Goal: Task Accomplishment & Management: Manage account settings

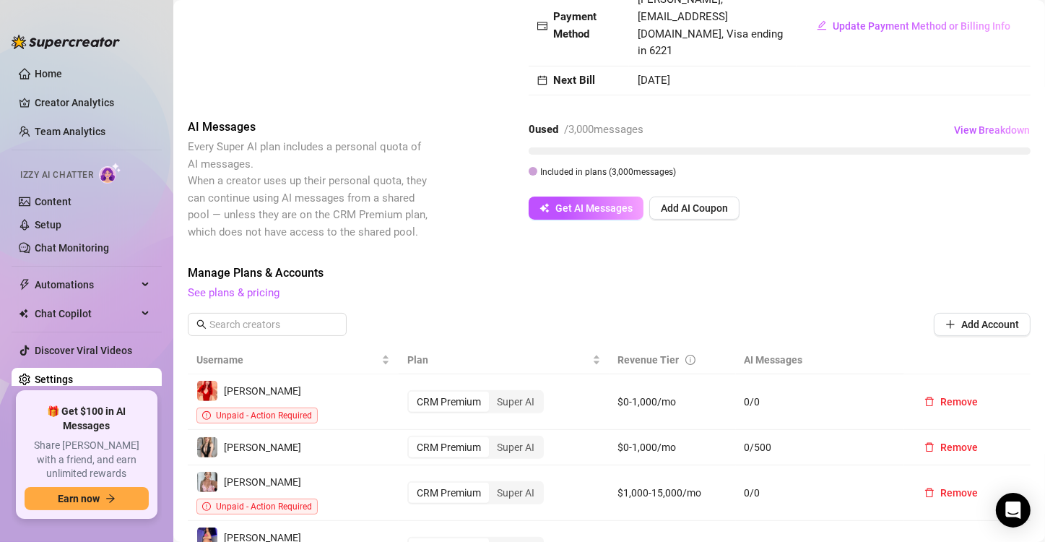
scroll to position [257, 0]
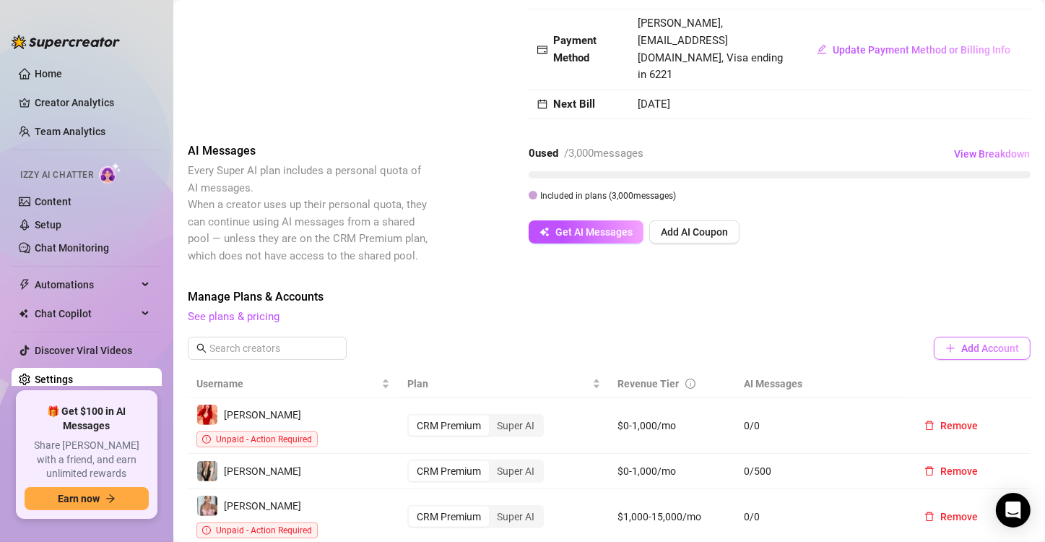
click at [961, 342] on span "Add Account" at bounding box center [990, 348] width 58 height 12
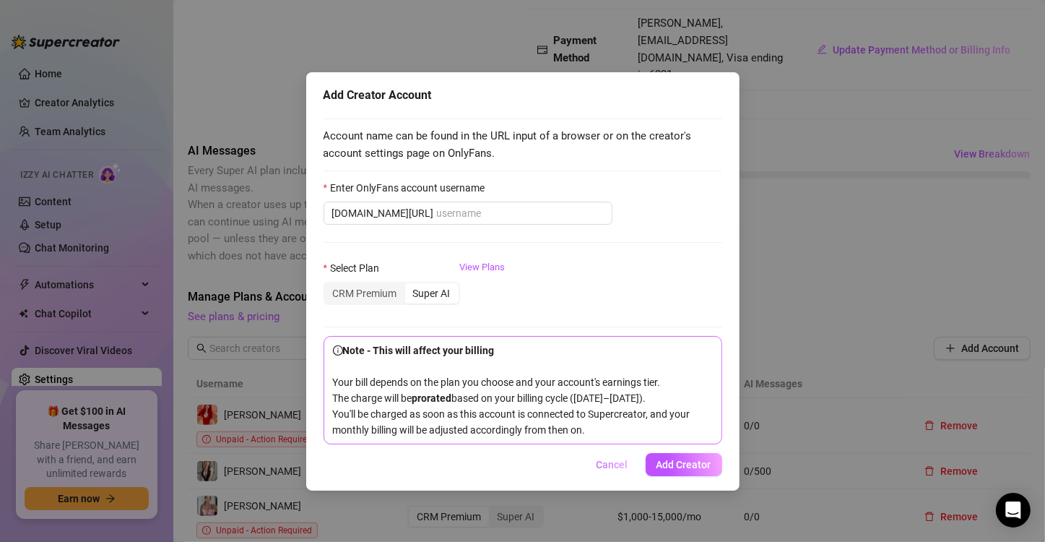
click at [605, 470] on span "Cancel" at bounding box center [613, 465] width 32 height 12
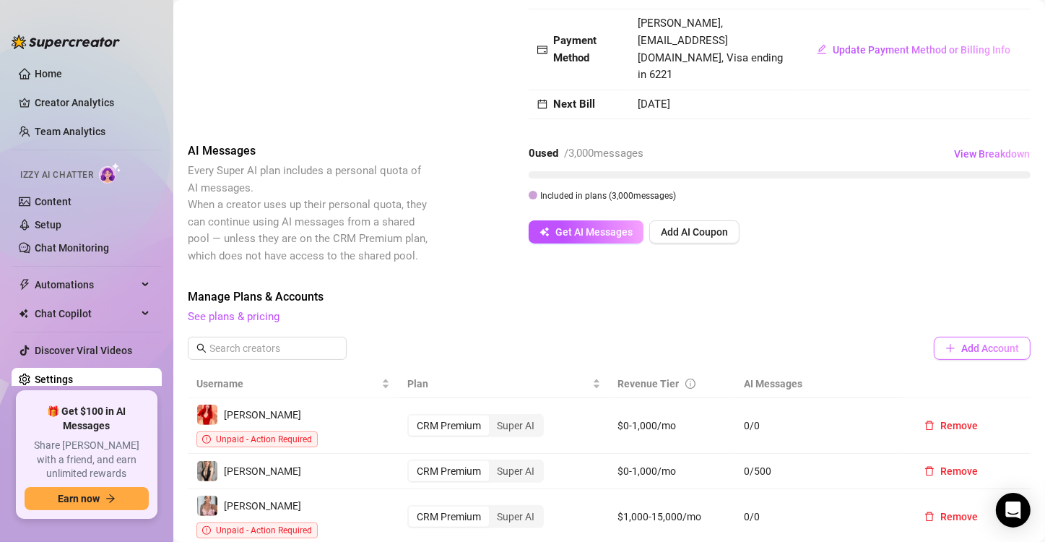
click at [962, 342] on span "Add Account" at bounding box center [990, 348] width 58 height 12
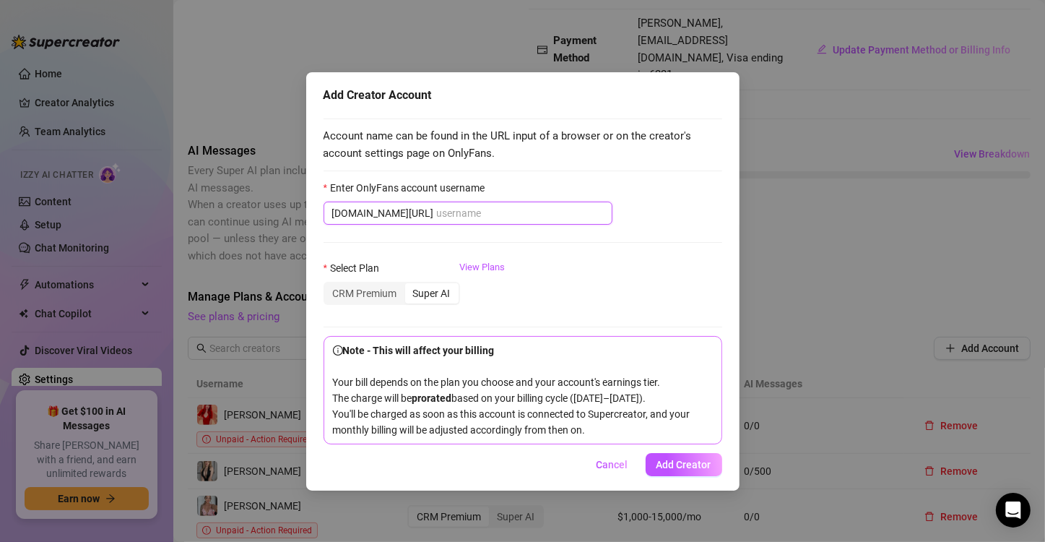
click at [469, 216] on input "Enter OnlyFans account username" at bounding box center [520, 213] width 167 height 16
paste input "milkheavensvip"
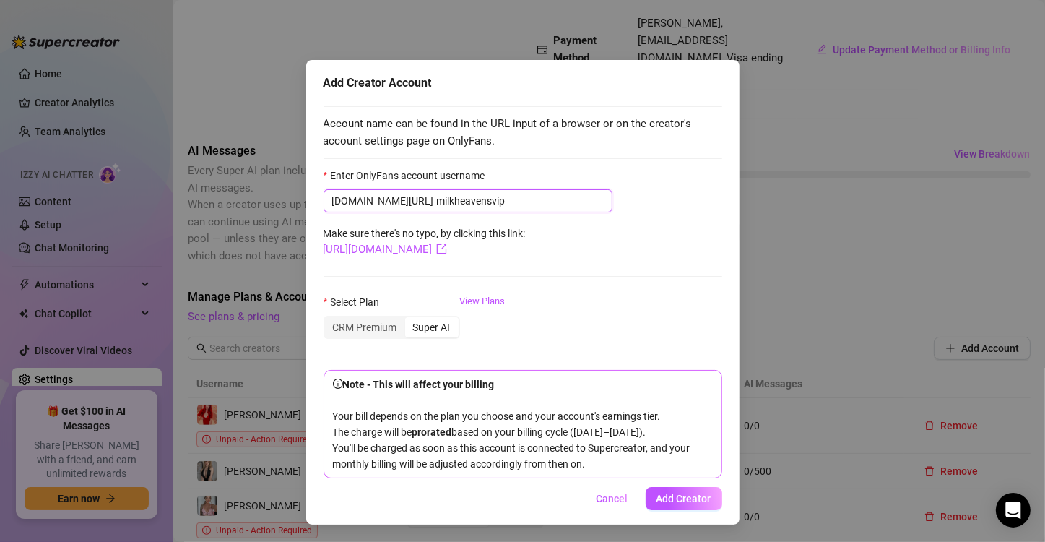
scroll to position [26, 0]
type input "milkheavensvip"
click at [368, 317] on div "CRM Premium" at bounding box center [365, 327] width 80 height 20
click at [329, 319] on input "CRM Premium" at bounding box center [329, 319] width 0 height 0
click at [692, 497] on span "Add Creator" at bounding box center [684, 499] width 55 height 12
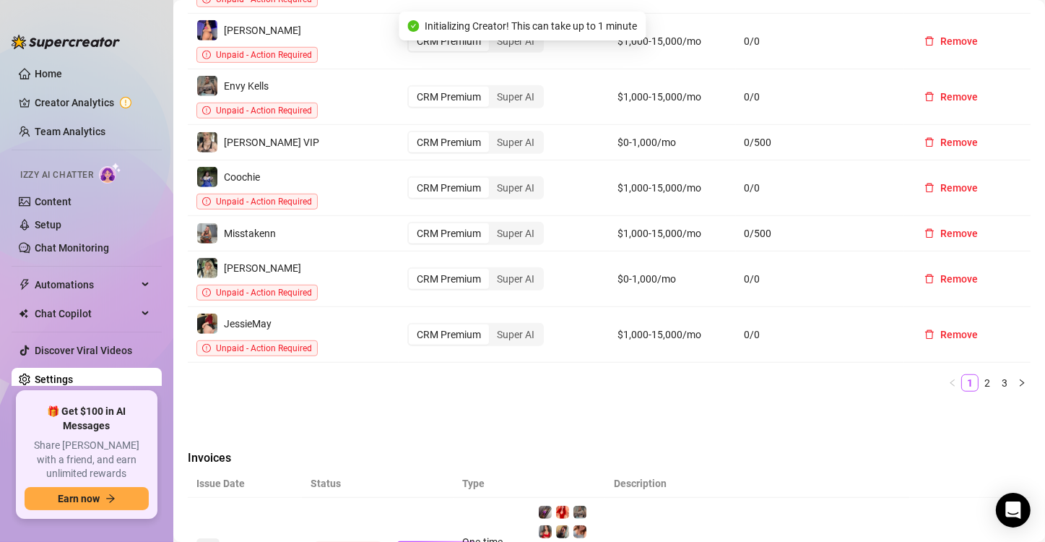
scroll to position [763, 0]
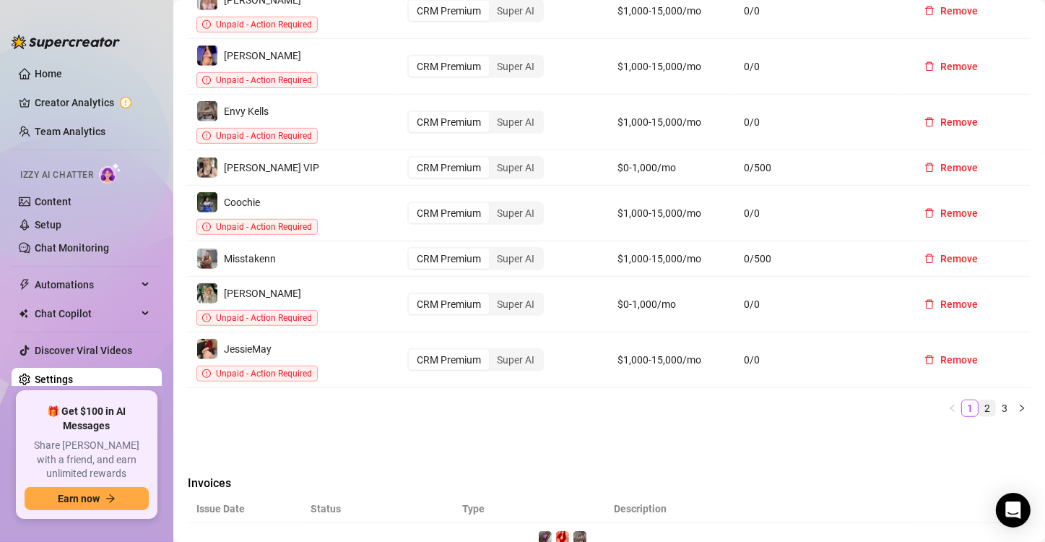
click at [979, 400] on link "2" at bounding box center [987, 408] width 16 height 16
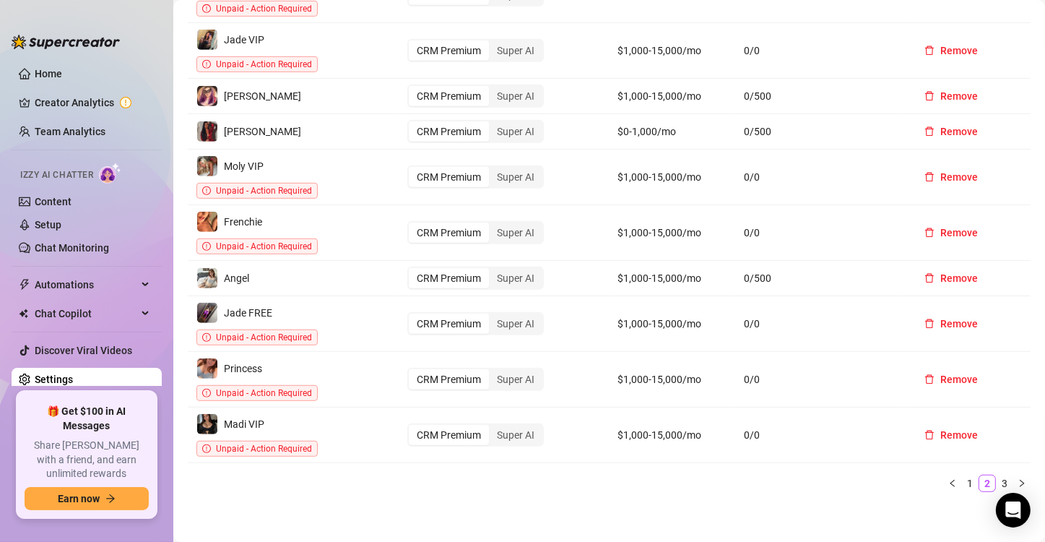
scroll to position [690, 0]
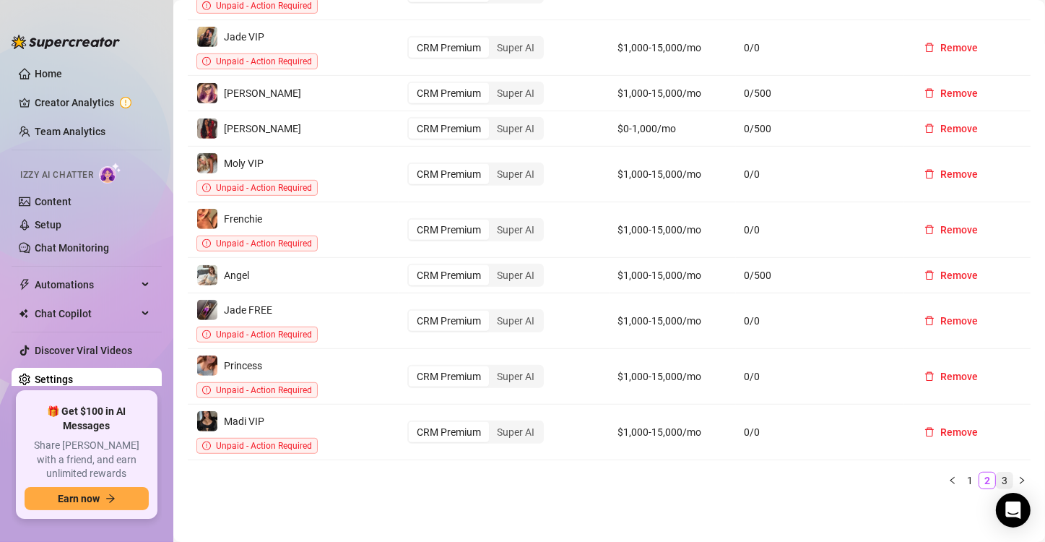
click at [997, 472] on link "3" at bounding box center [1005, 480] width 16 height 16
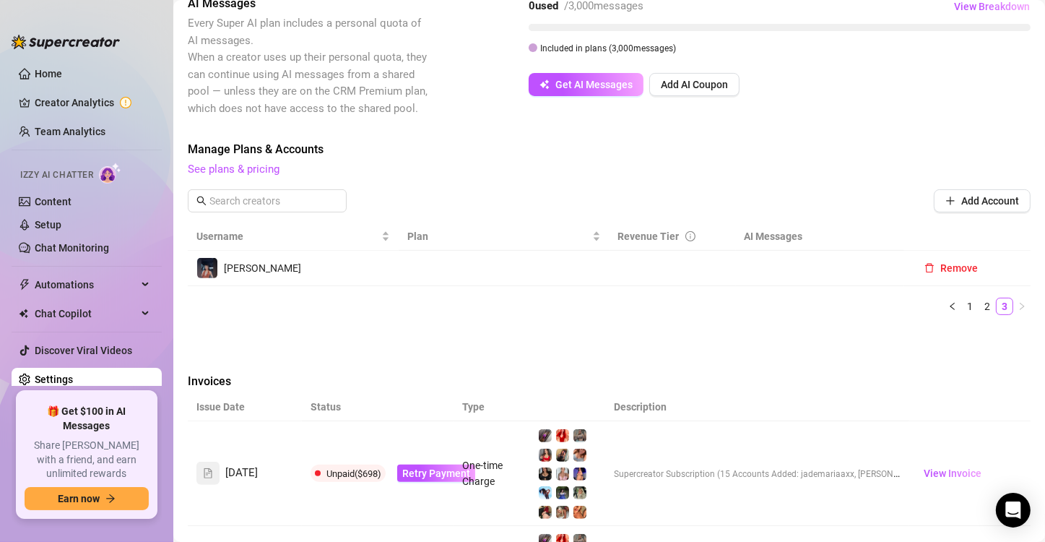
scroll to position [402, 0]
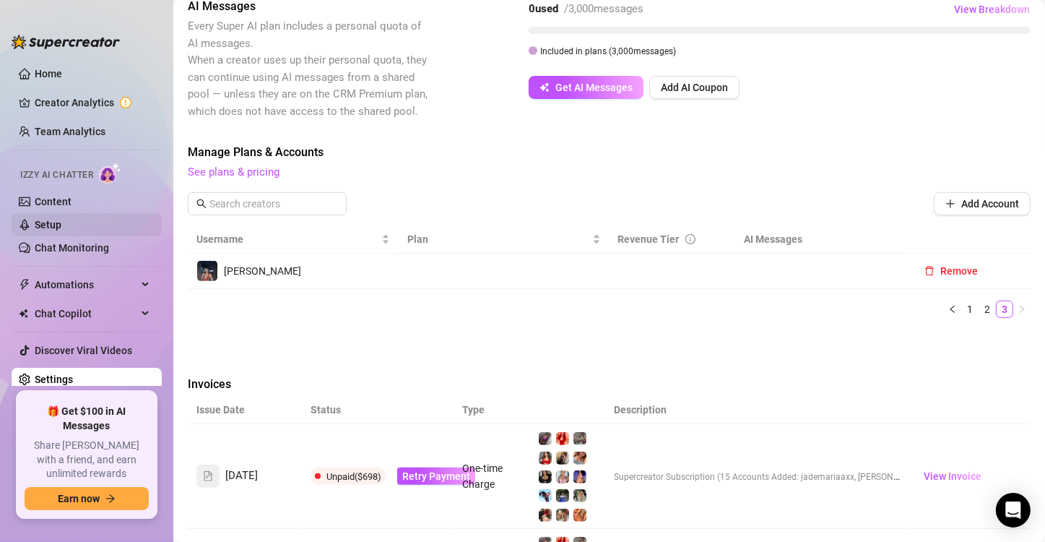
click at [48, 219] on link "Setup" at bounding box center [48, 225] width 27 height 12
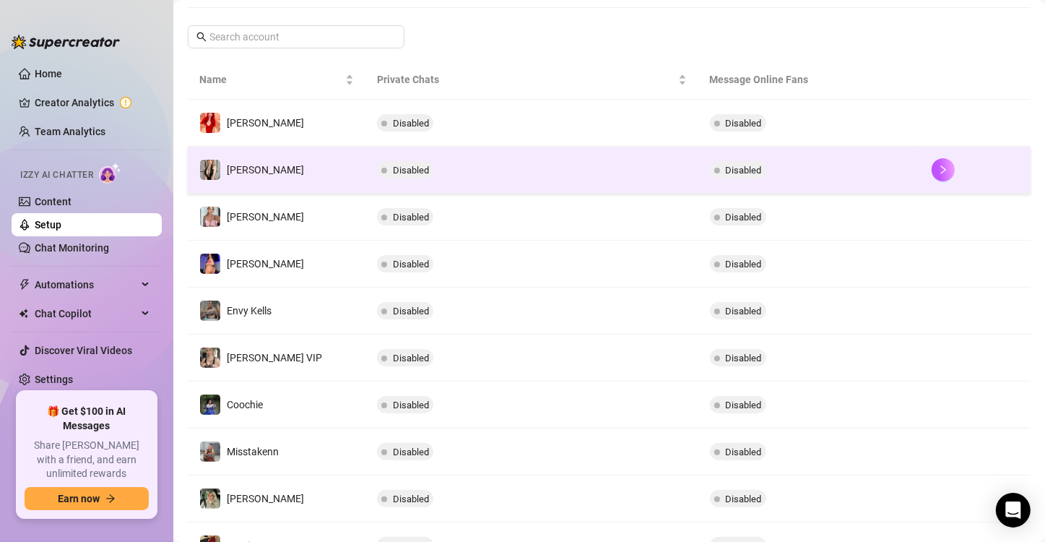
scroll to position [326, 0]
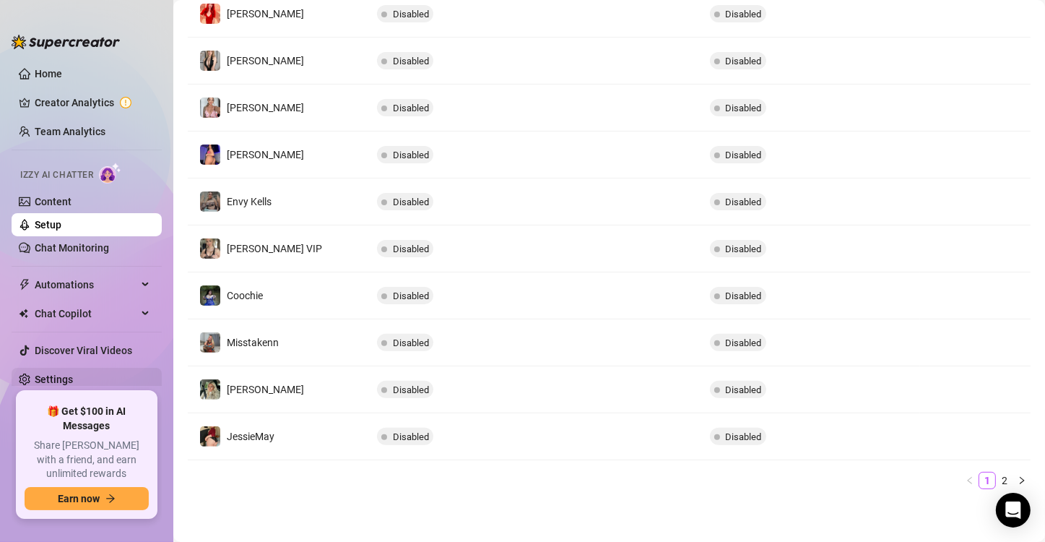
click at [51, 378] on link "Settings" at bounding box center [54, 379] width 38 height 12
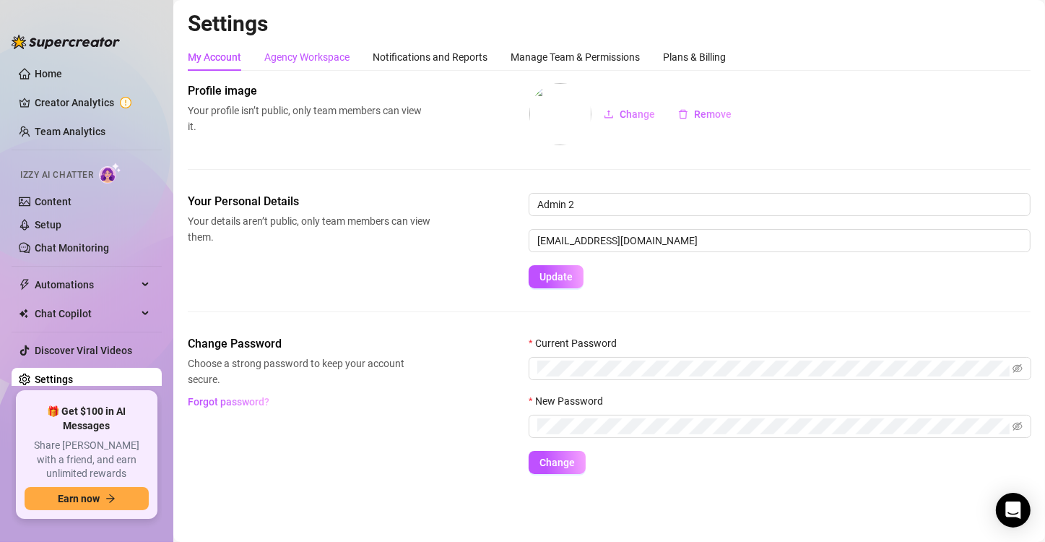
click at [306, 51] on div "Agency Workspace" at bounding box center [306, 57] width 85 height 16
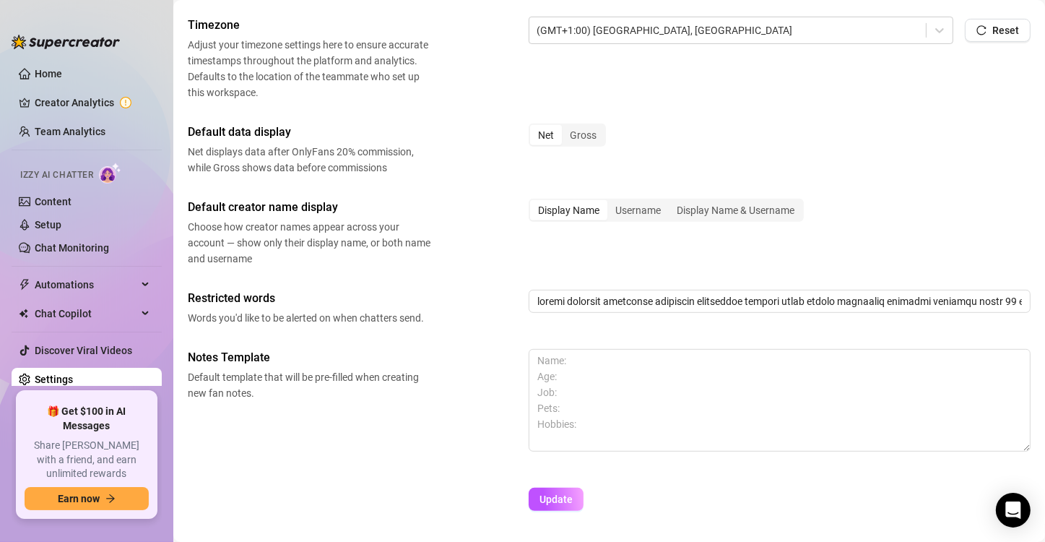
scroll to position [619, 0]
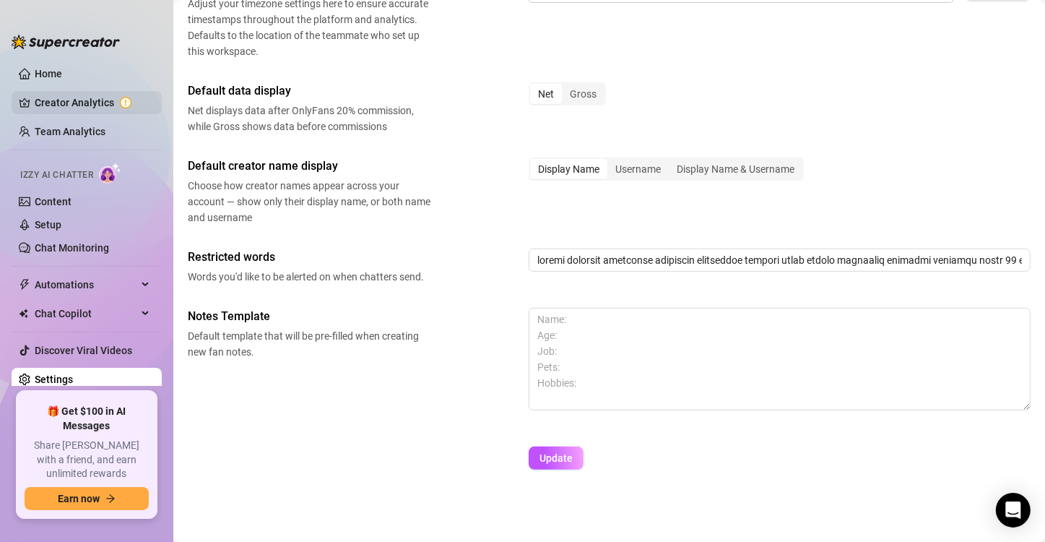
click at [80, 101] on link "Creator Analytics" at bounding box center [93, 102] width 116 height 23
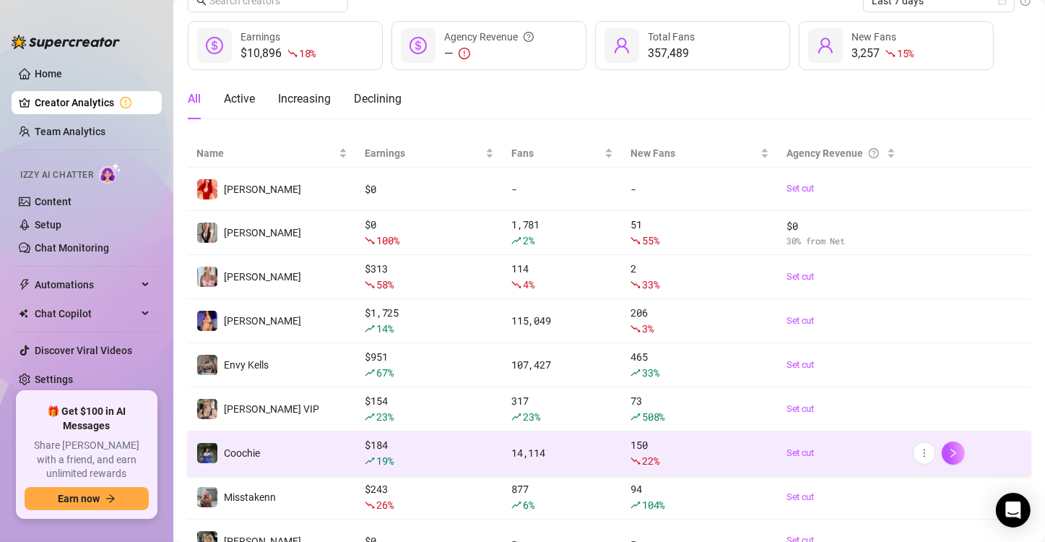
scroll to position [214, 0]
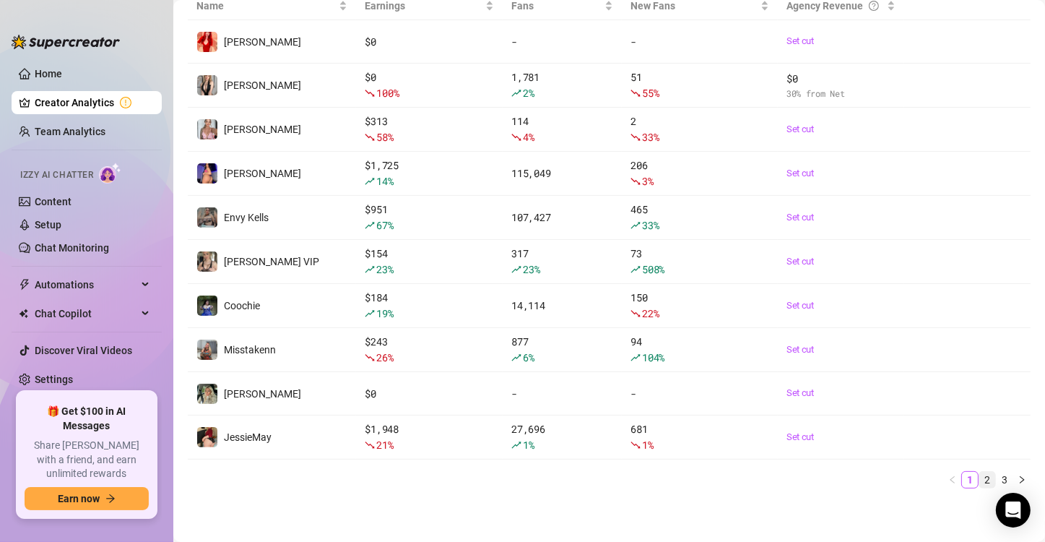
click at [979, 479] on link "2" at bounding box center [987, 480] width 16 height 16
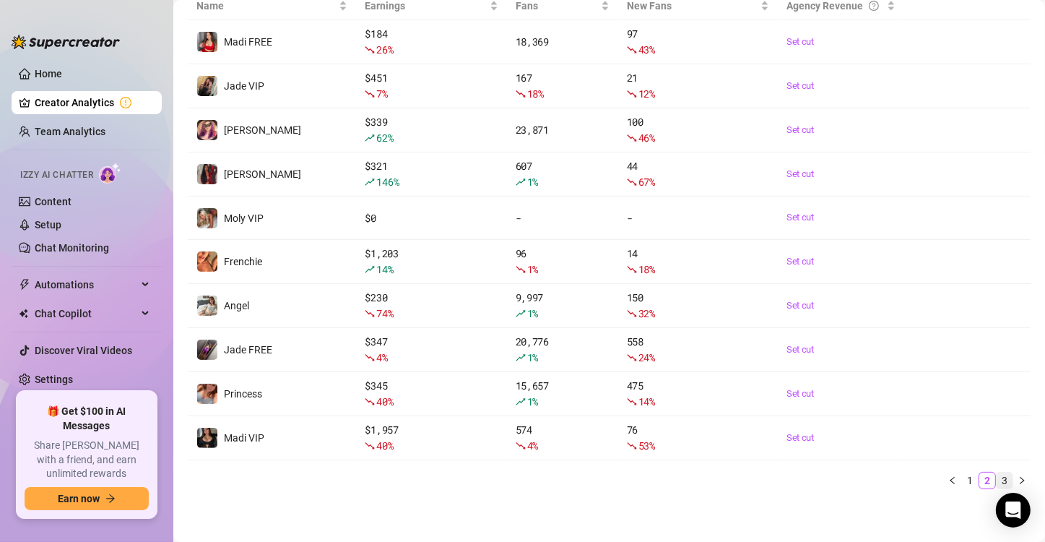
click at [997, 482] on link "3" at bounding box center [1005, 480] width 16 height 16
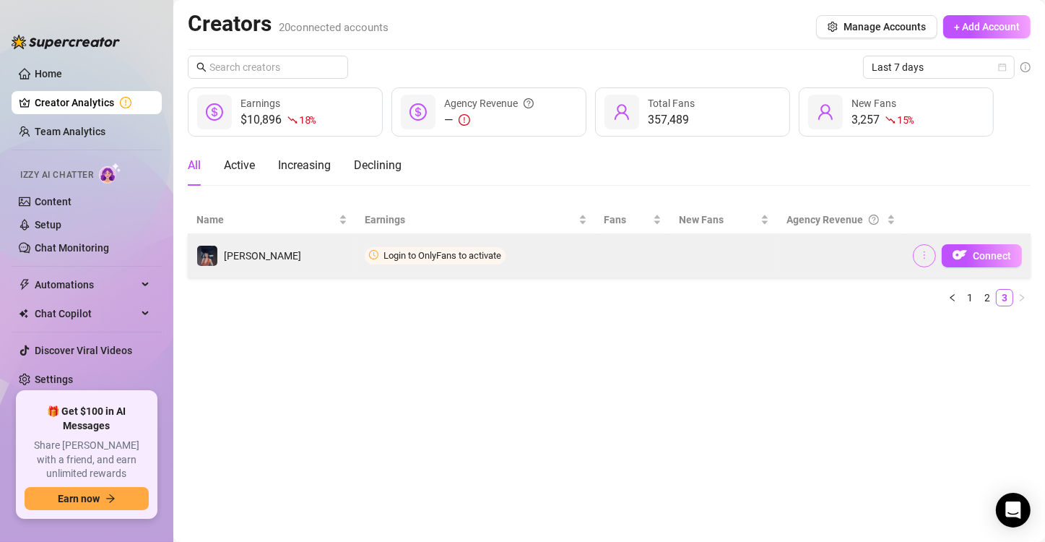
click at [924, 251] on icon "more" at bounding box center [924, 255] width 1 height 8
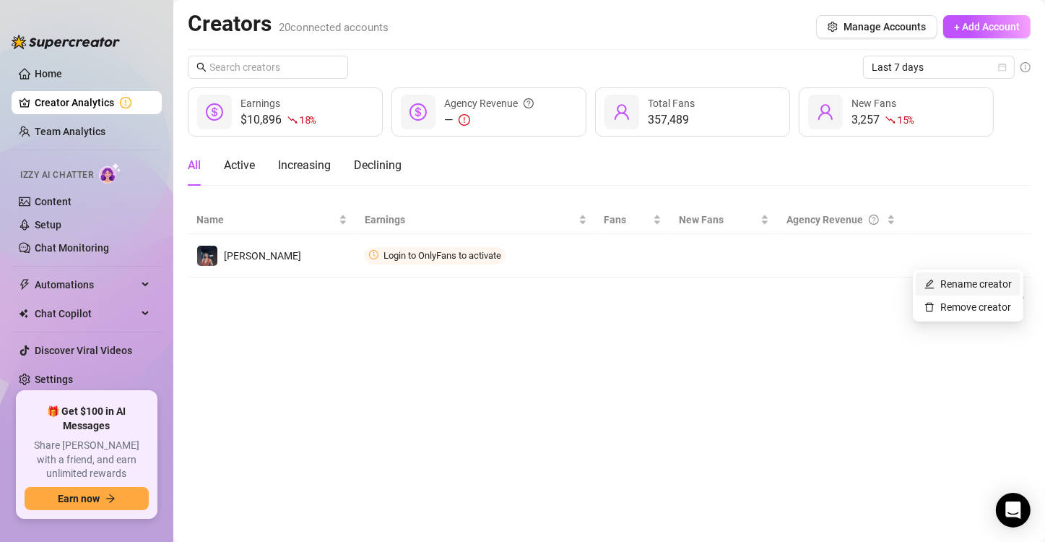
click at [928, 285] on link "Rename creator" at bounding box center [967, 284] width 87 height 12
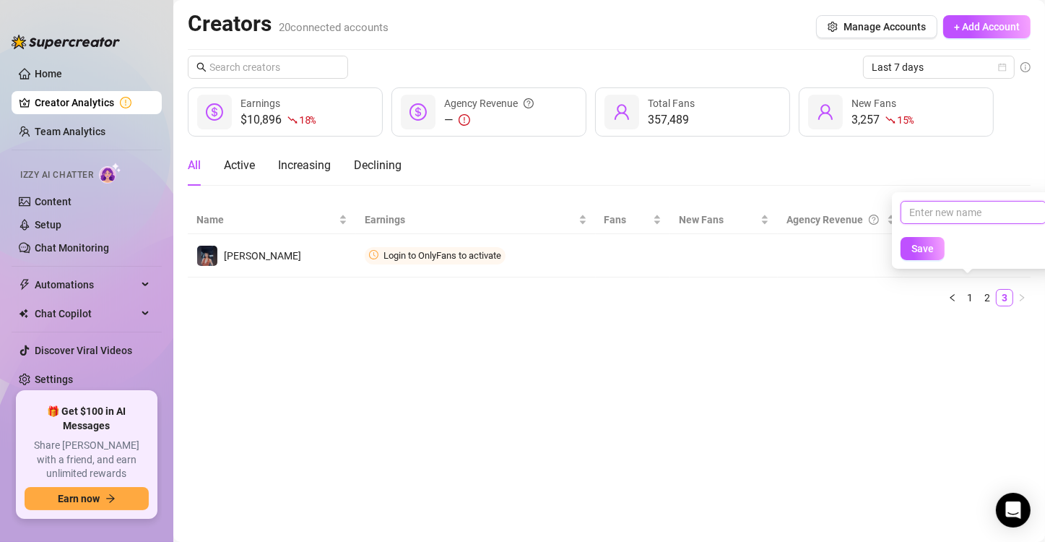
click at [939, 210] on input "text" at bounding box center [974, 212] width 146 height 23
type input "[PERSON_NAME] VIP"
click at [927, 257] on button "Save" at bounding box center [923, 248] width 44 height 23
click at [0, 0] on icon "more" at bounding box center [0, 0] width 0 height 0
click at [846, 313] on div "Name Earnings Fans New Fans Agency Revenue [PERSON_NAME] VIP Login to OnlyFans …" at bounding box center [609, 262] width 843 height 112
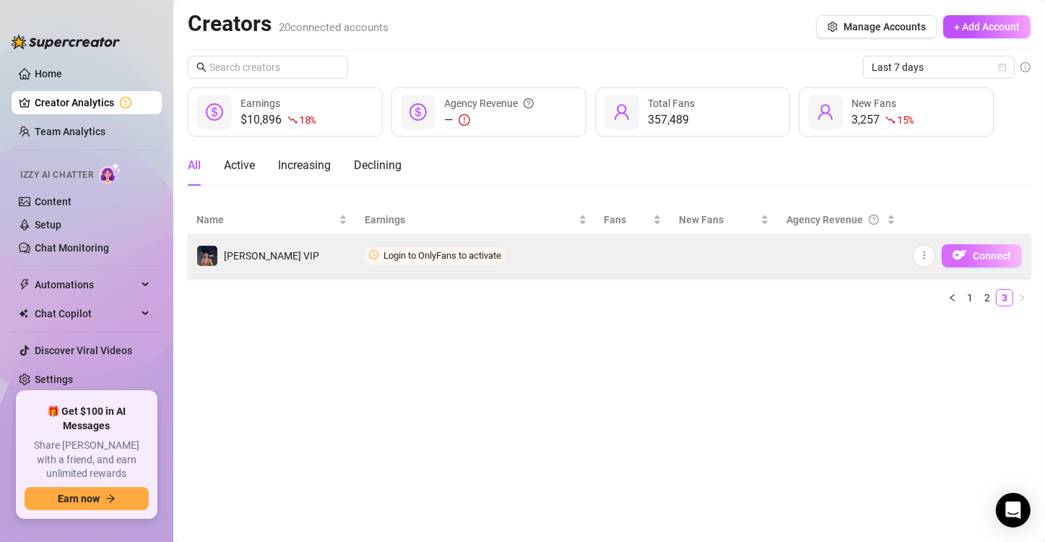
click at [995, 260] on span "Connect" at bounding box center [992, 256] width 38 height 12
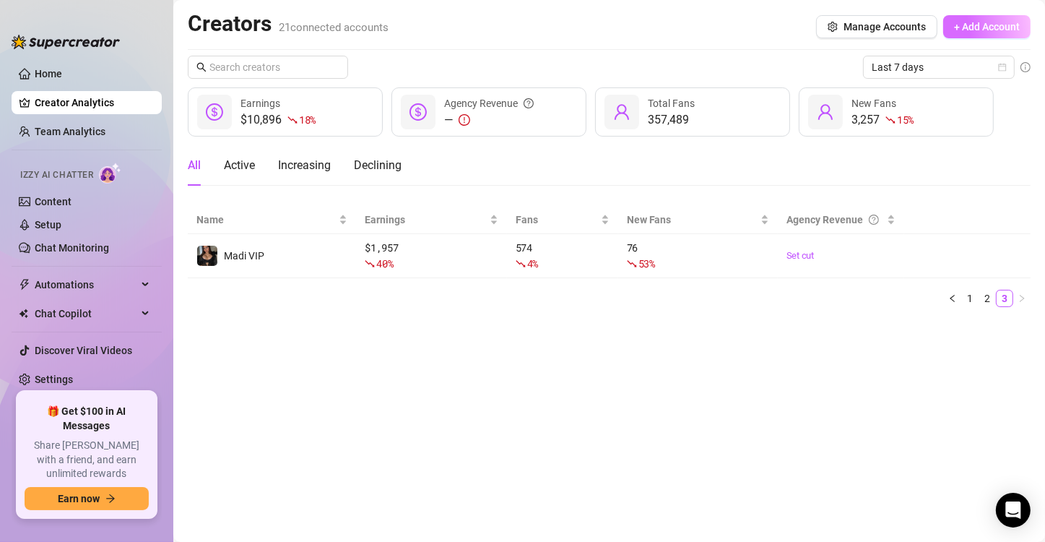
click at [975, 32] on span "+ Add Account" at bounding box center [987, 27] width 66 height 12
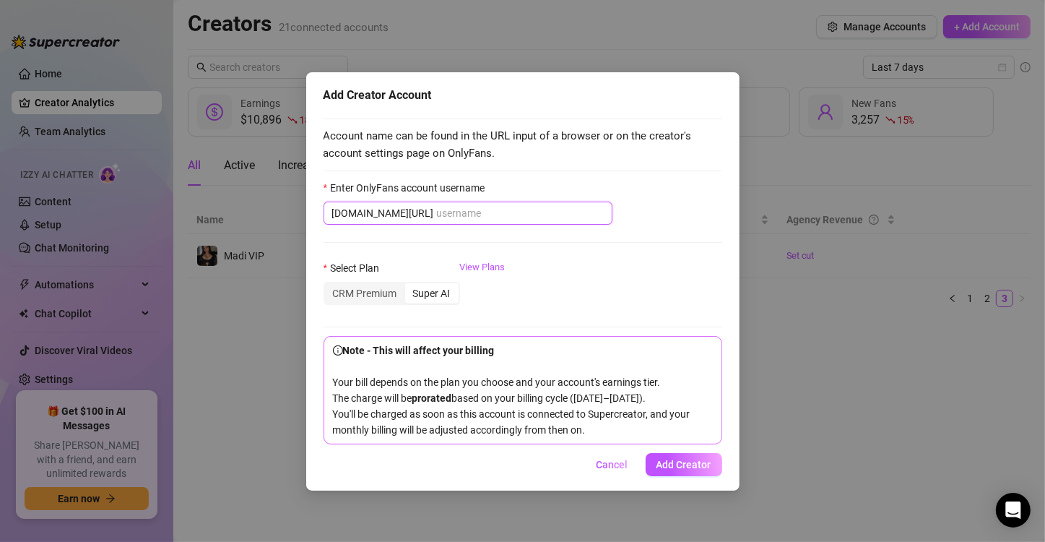
click at [493, 210] on input "Enter OnlyFans account username" at bounding box center [520, 213] width 167 height 16
click at [508, 207] on input "Enter OnlyFans account username" at bounding box center [520, 213] width 167 height 16
paste input "milkheavens"
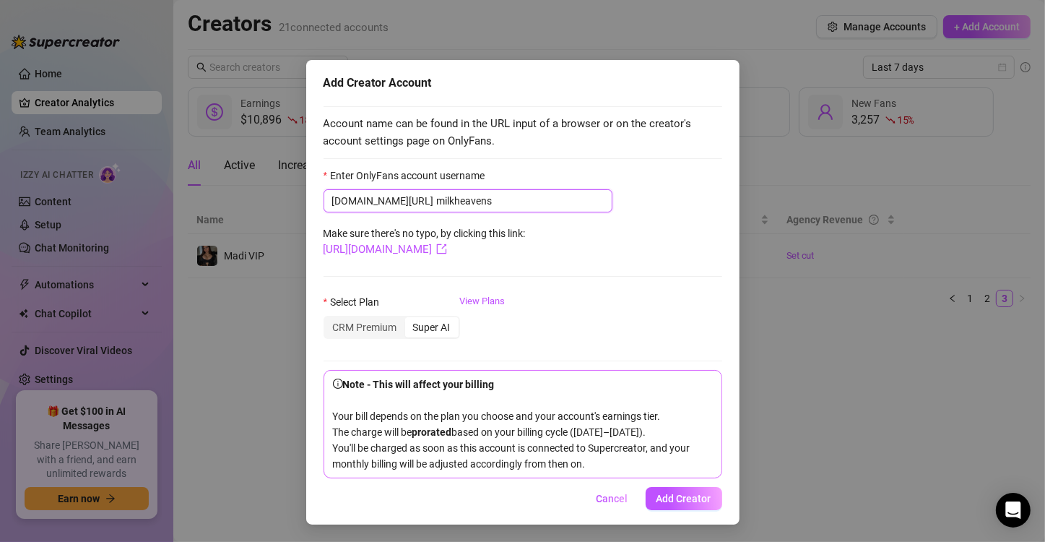
scroll to position [26, 0]
type input "milkheavens"
click at [352, 317] on div "CRM Premium" at bounding box center [365, 327] width 80 height 20
click at [329, 319] on input "CRM Premium" at bounding box center [329, 319] width 0 height 0
click at [691, 507] on button "Add Creator" at bounding box center [684, 498] width 77 height 23
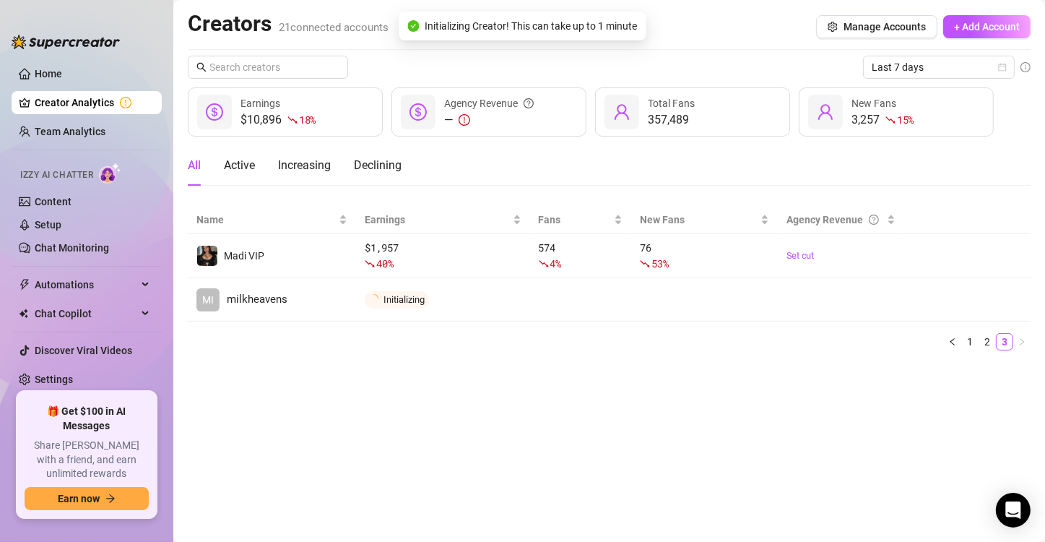
scroll to position [0, 0]
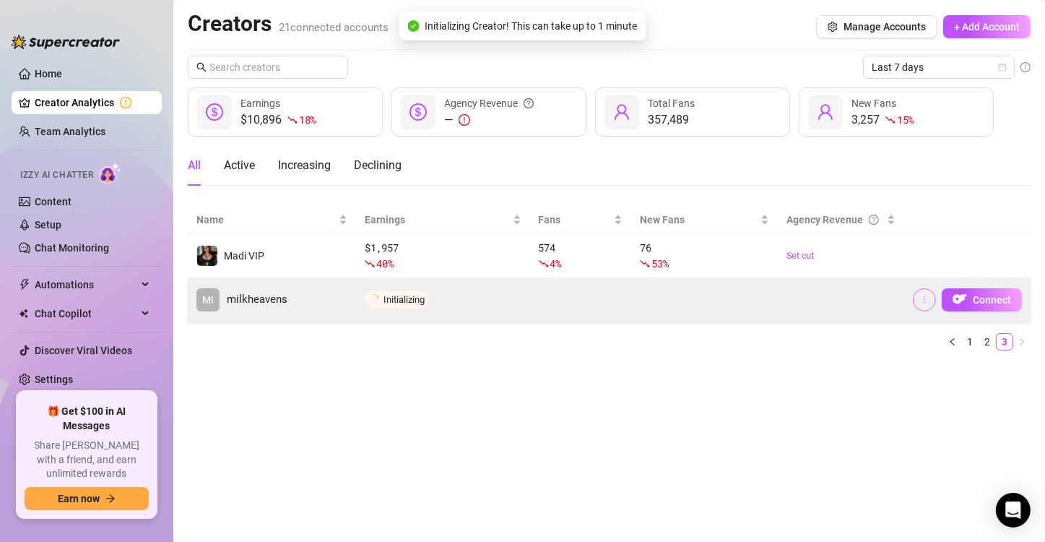
click at [921, 303] on icon "more" at bounding box center [924, 299] width 10 height 10
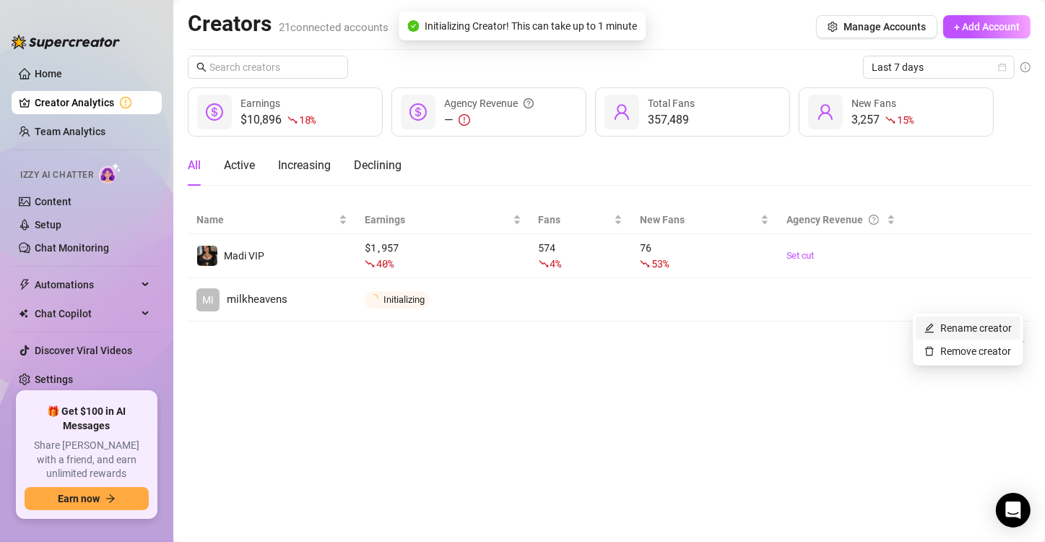
click at [930, 324] on link "Rename creator" at bounding box center [967, 328] width 87 height 12
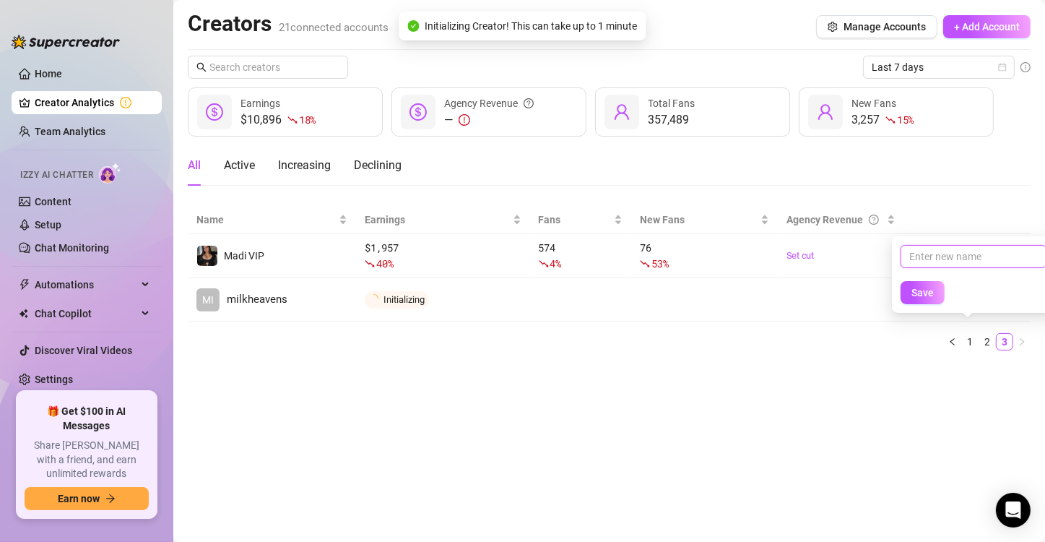
click at [943, 254] on input "text" at bounding box center [974, 256] width 146 height 23
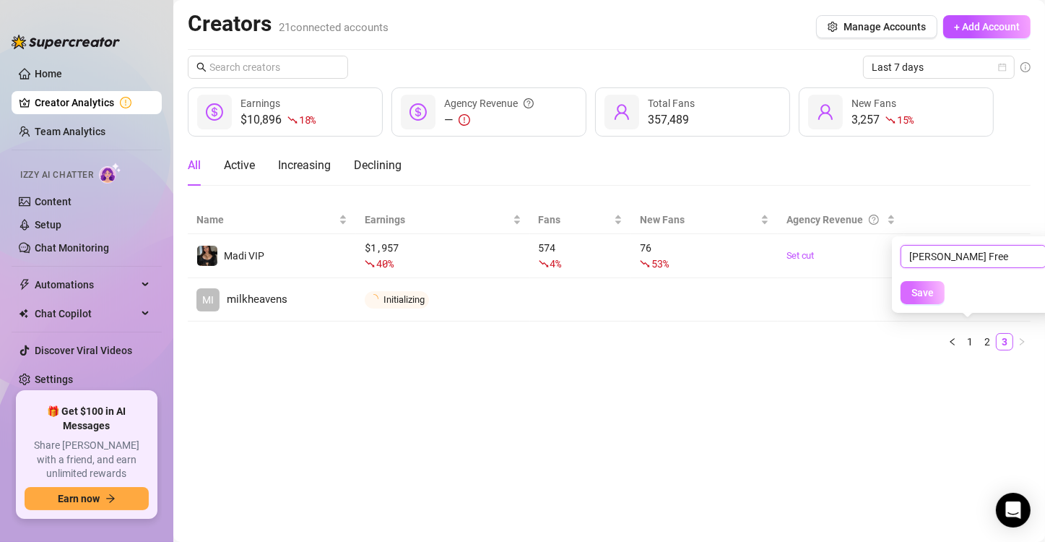
type input "[PERSON_NAME] Free"
click at [930, 290] on span "Save" at bounding box center [922, 293] width 22 height 12
click at [928, 292] on span "Save" at bounding box center [922, 293] width 22 height 12
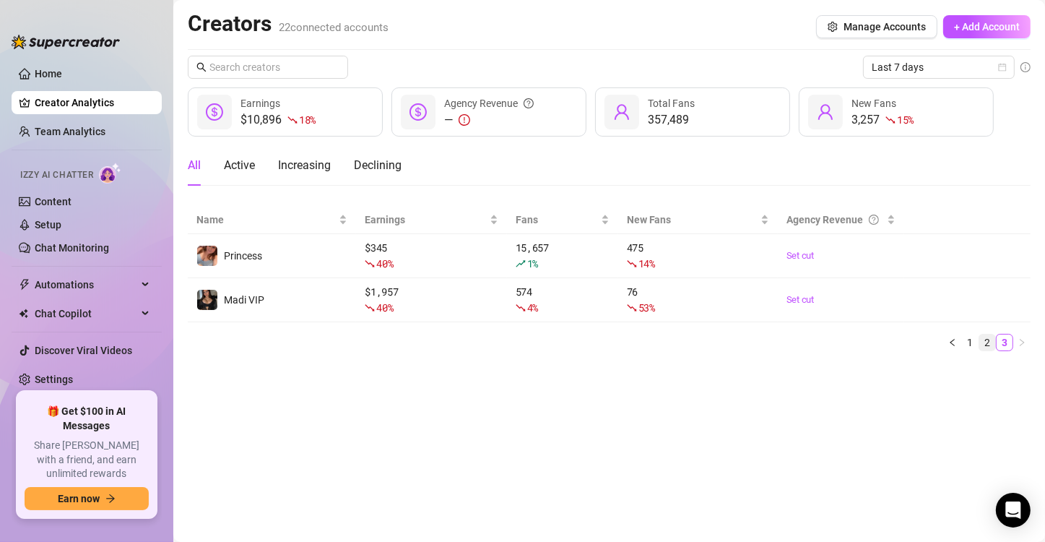
click at [989, 341] on link "2" at bounding box center [987, 342] width 16 height 16
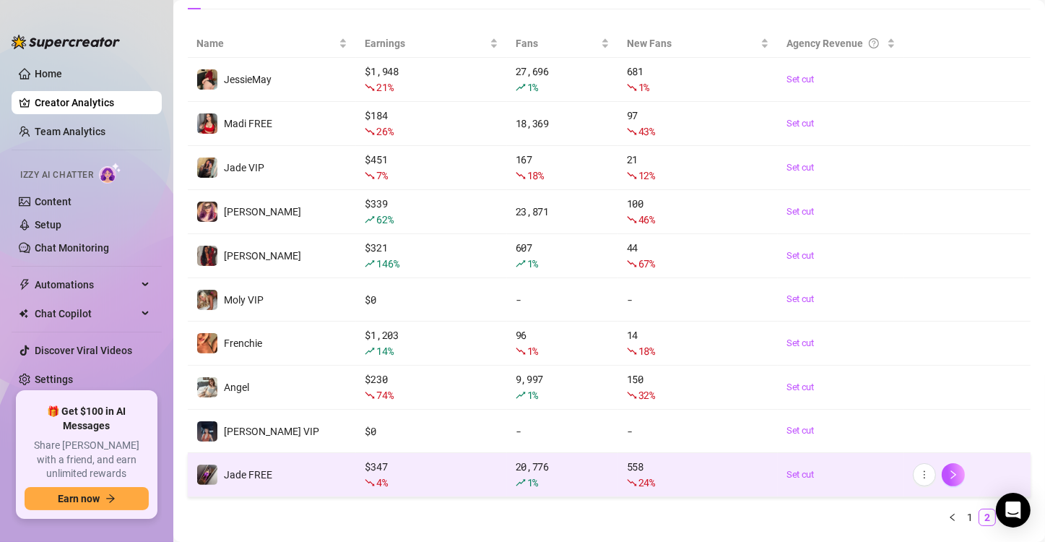
scroll to position [214, 0]
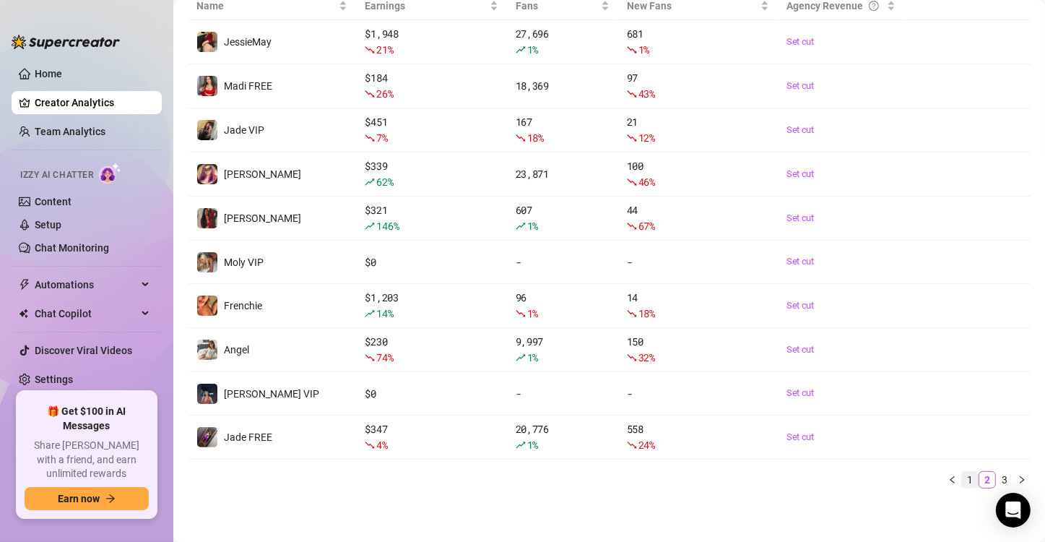
click at [962, 480] on link "1" at bounding box center [970, 480] width 16 height 16
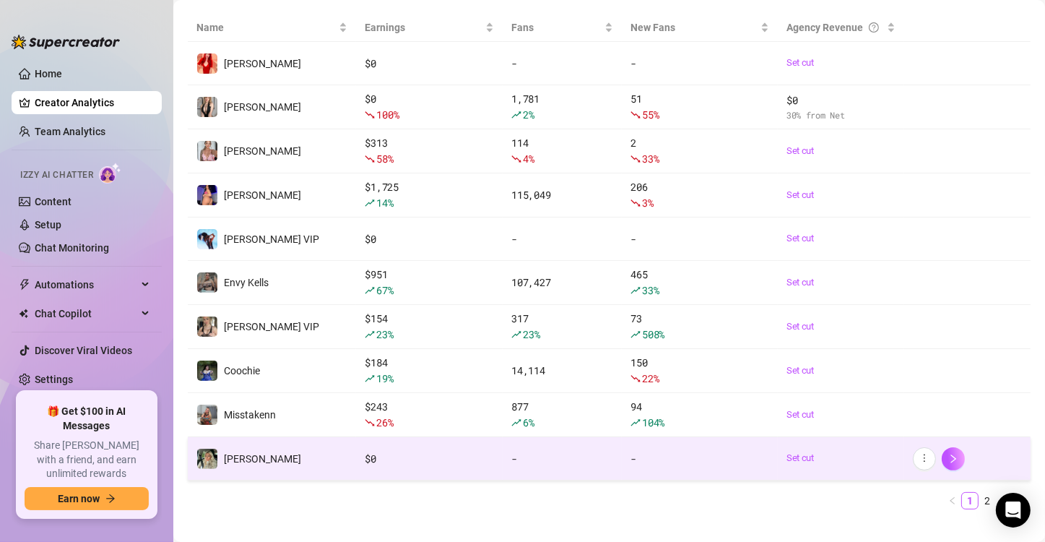
scroll to position [213, 0]
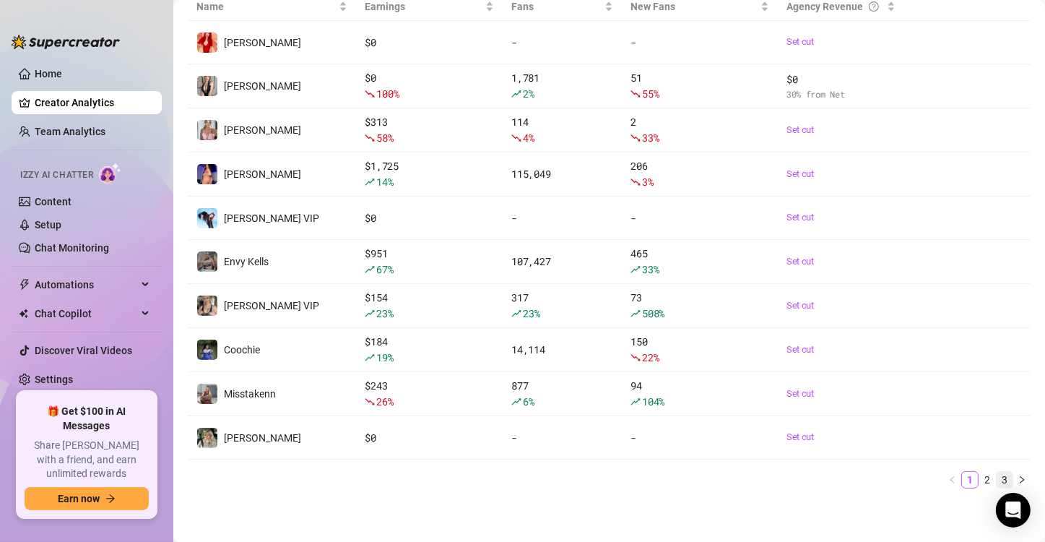
click at [997, 479] on link "3" at bounding box center [1005, 480] width 16 height 16
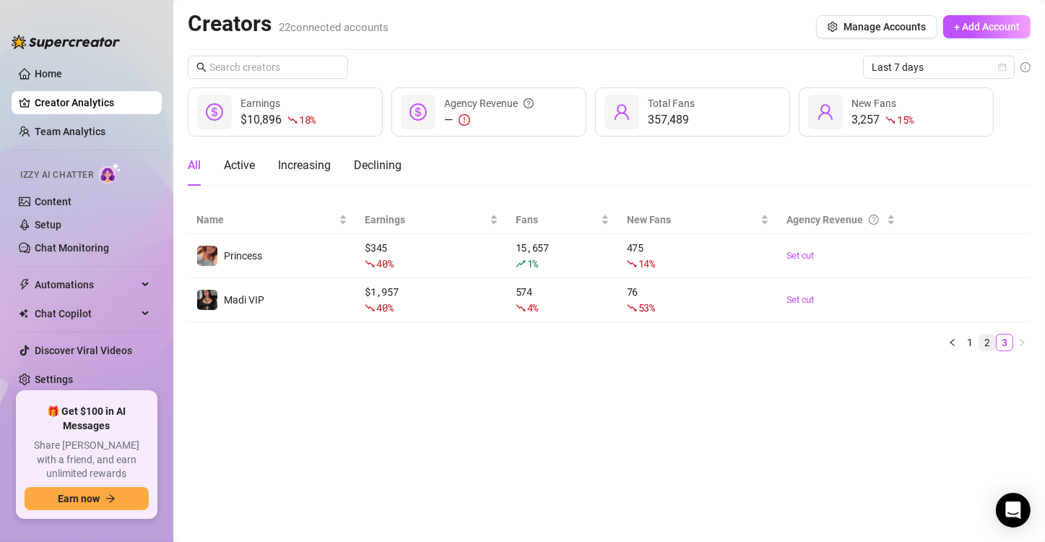
click at [983, 342] on link "2" at bounding box center [987, 342] width 16 height 16
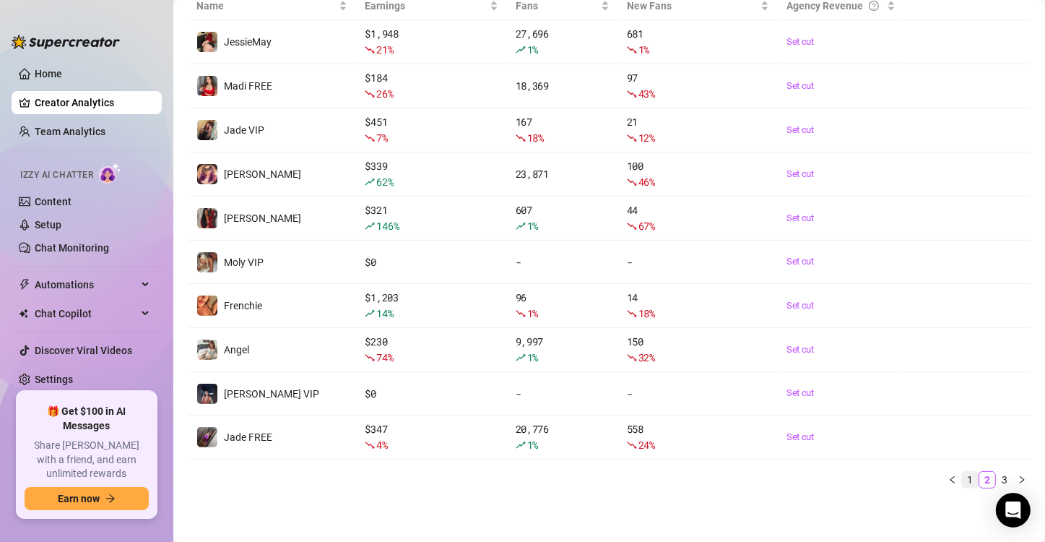
click at [962, 480] on link "1" at bounding box center [970, 480] width 16 height 16
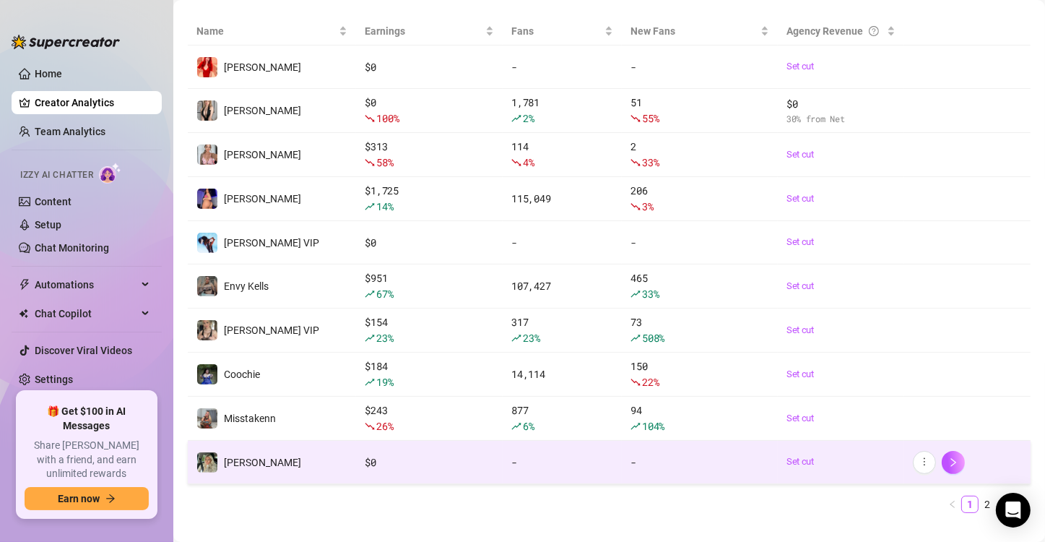
scroll to position [213, 0]
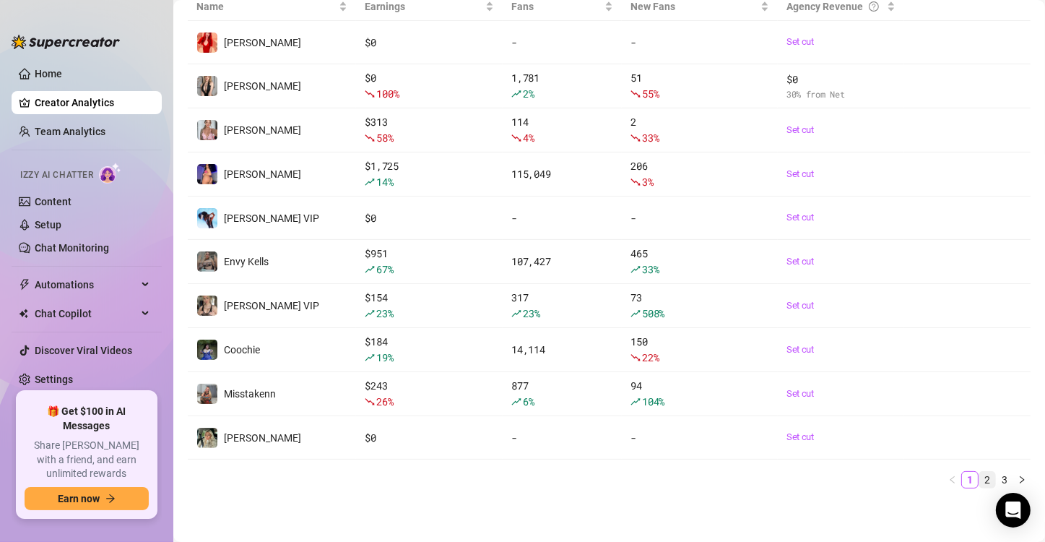
click at [979, 477] on link "2" at bounding box center [987, 480] width 16 height 16
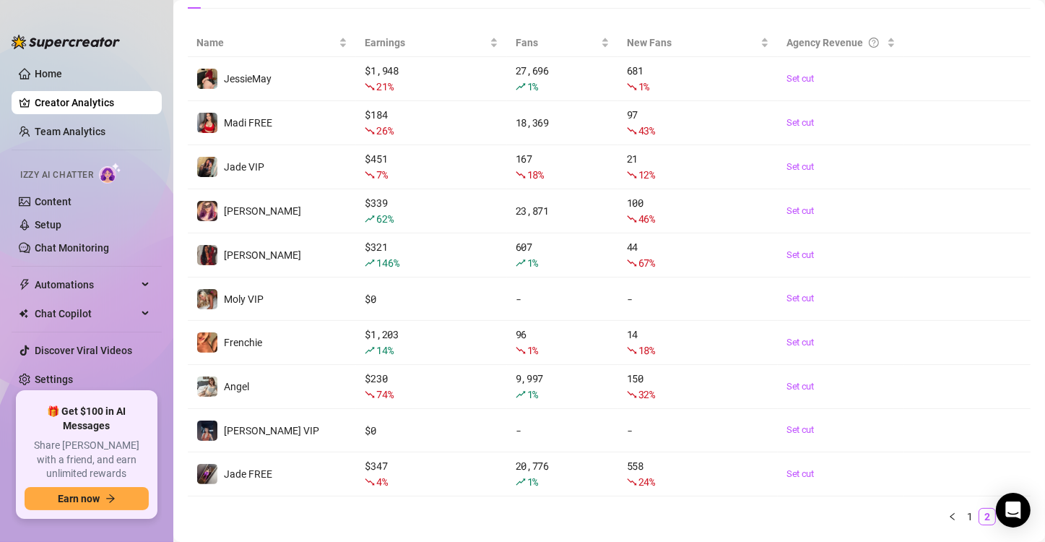
scroll to position [214, 0]
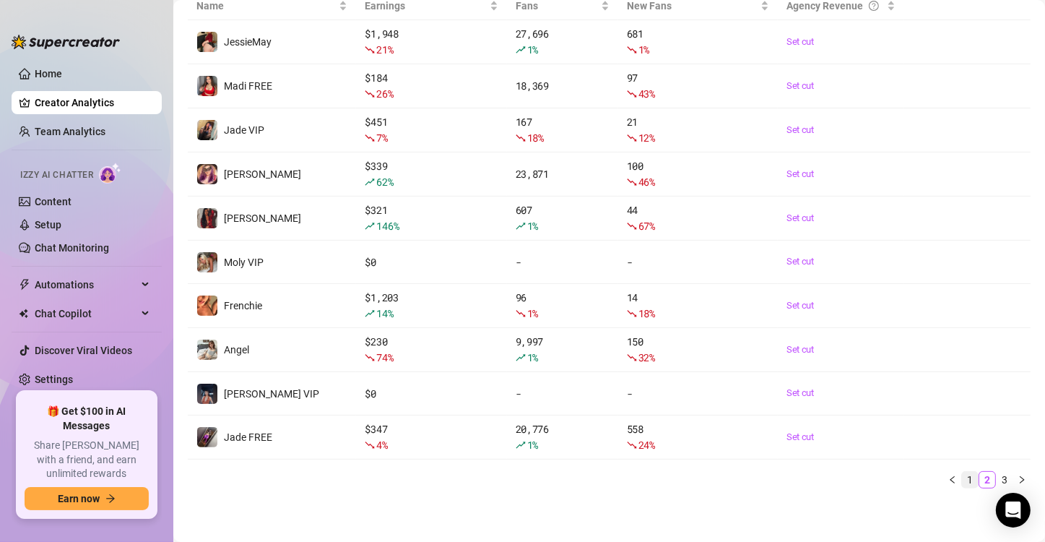
click at [962, 480] on link "1" at bounding box center [970, 480] width 16 height 16
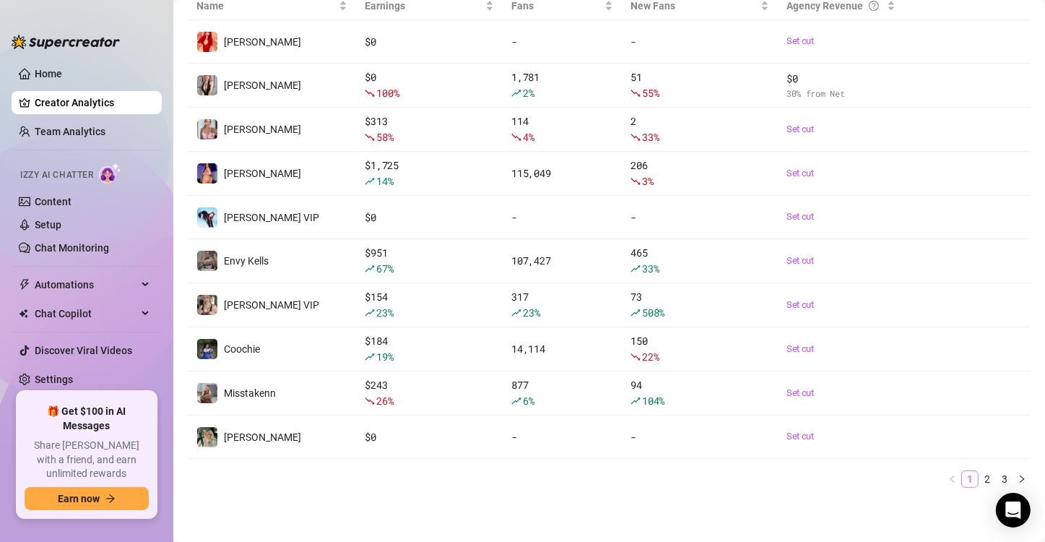
scroll to position [213, 0]
click at [997, 478] on link "3" at bounding box center [1005, 480] width 16 height 16
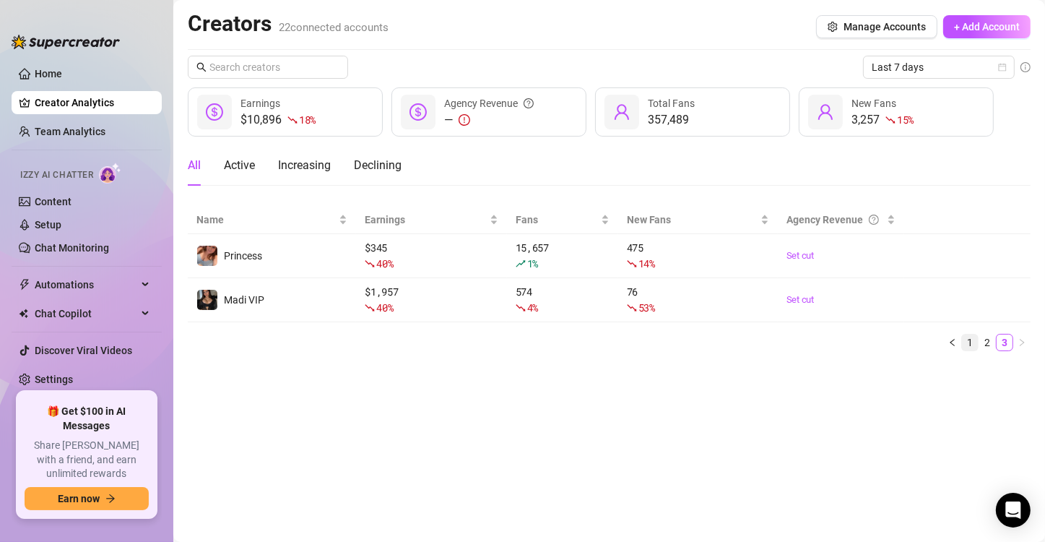
click at [969, 341] on link "1" at bounding box center [970, 342] width 16 height 16
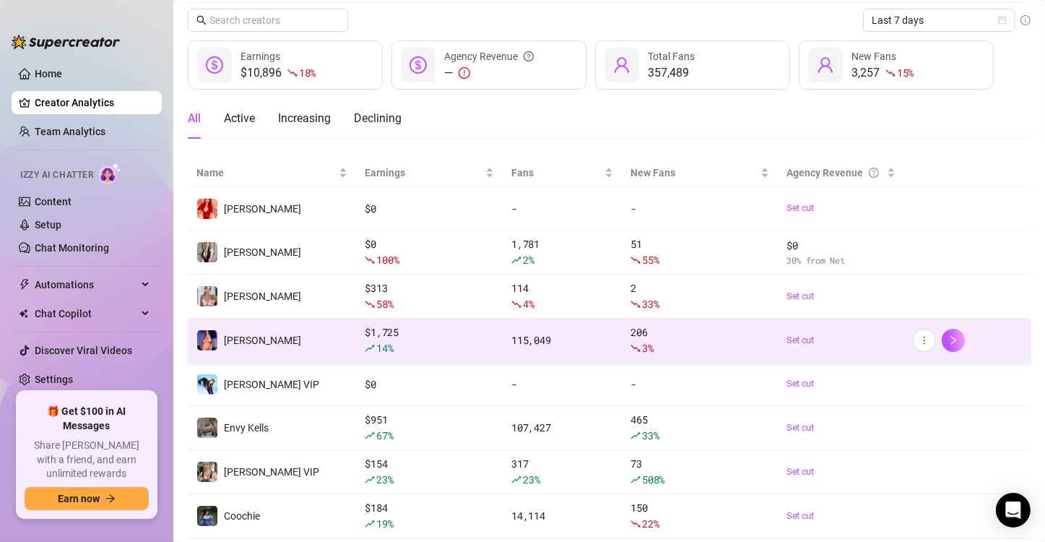
scroll to position [72, 0]
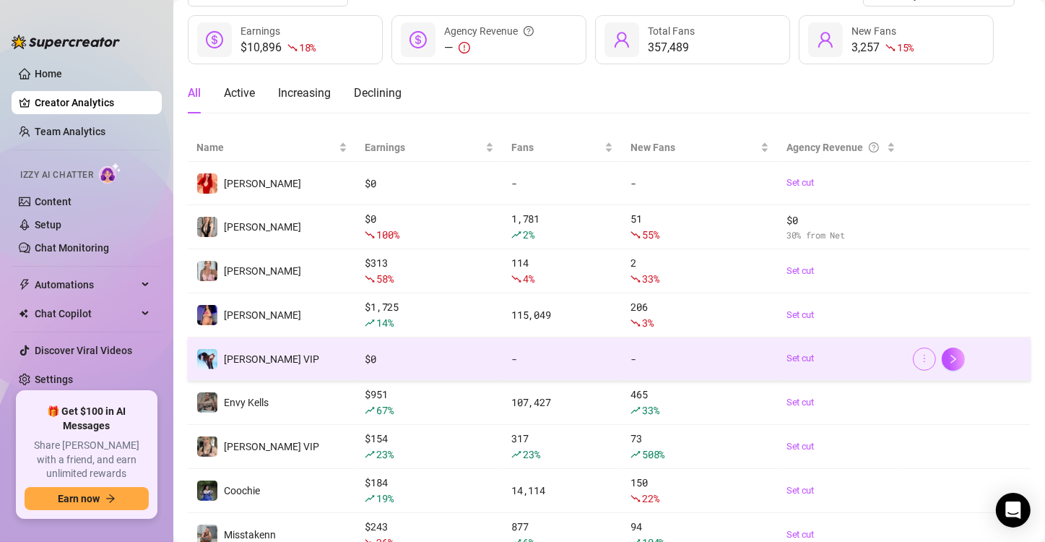
click at [919, 358] on icon "more" at bounding box center [924, 358] width 10 height 10
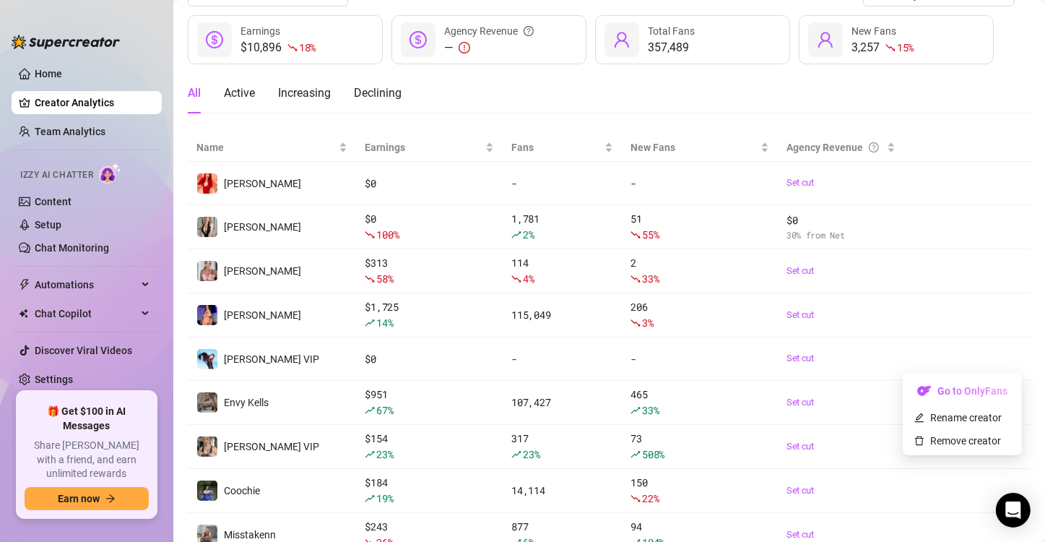
click at [979, 86] on div "All Active Increasing Declining" at bounding box center [609, 93] width 843 height 40
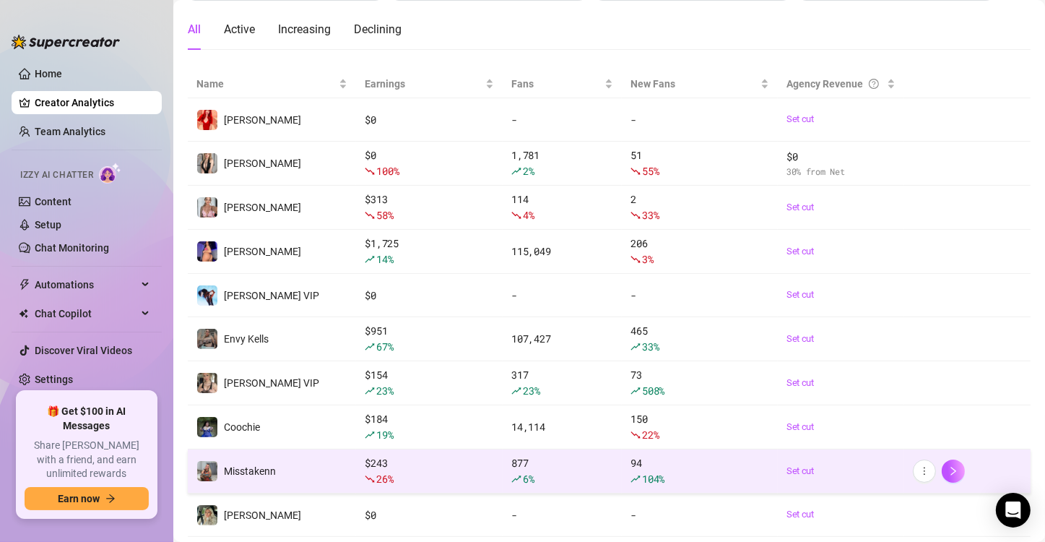
scroll to position [213, 0]
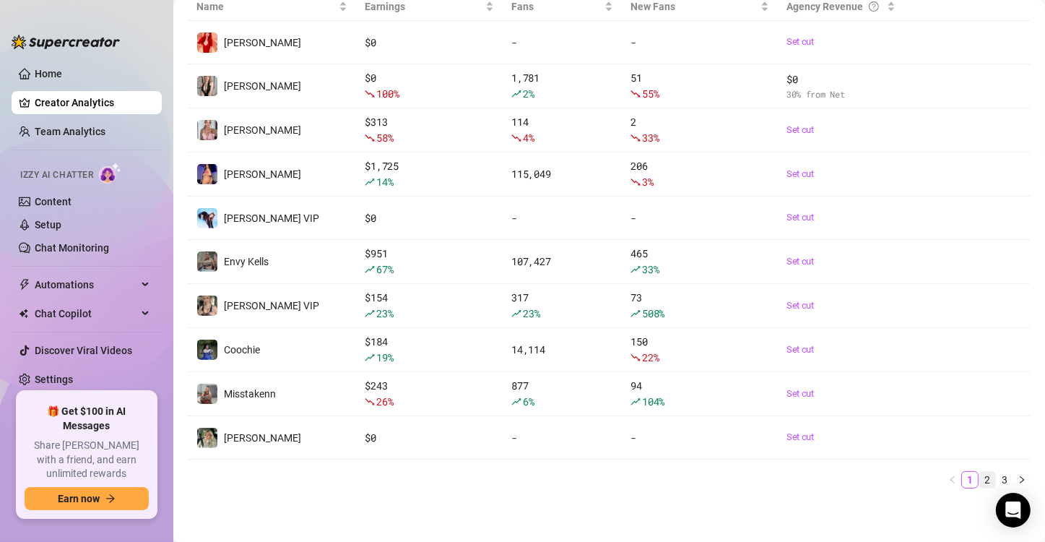
click at [979, 480] on link "2" at bounding box center [987, 480] width 16 height 16
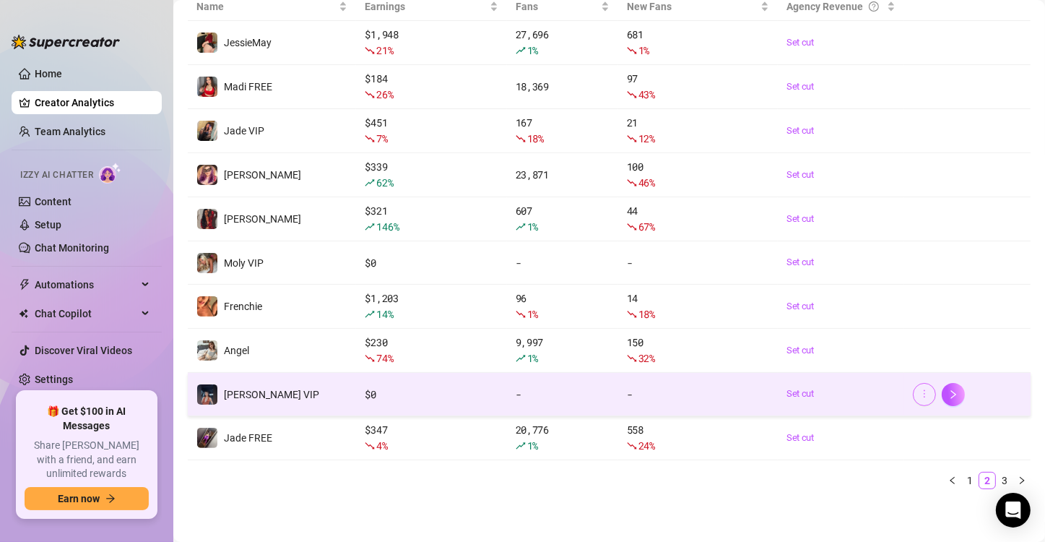
click at [914, 399] on button "button" at bounding box center [924, 394] width 23 height 23
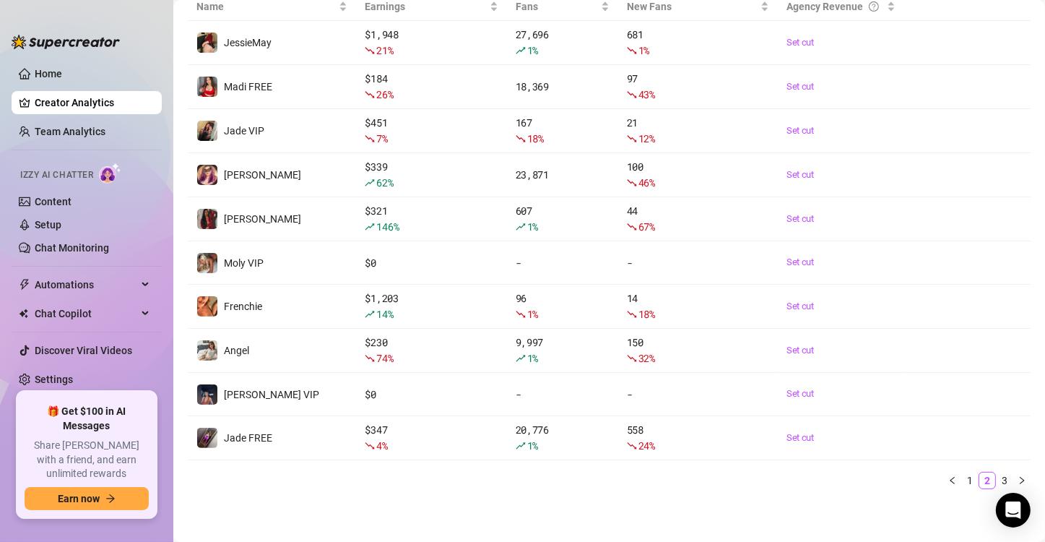
click at [516, 507] on main "Creators 22 connected accounts Manage Accounts + Add Account Last 7 days $10,89…" at bounding box center [609, 165] width 872 height 757
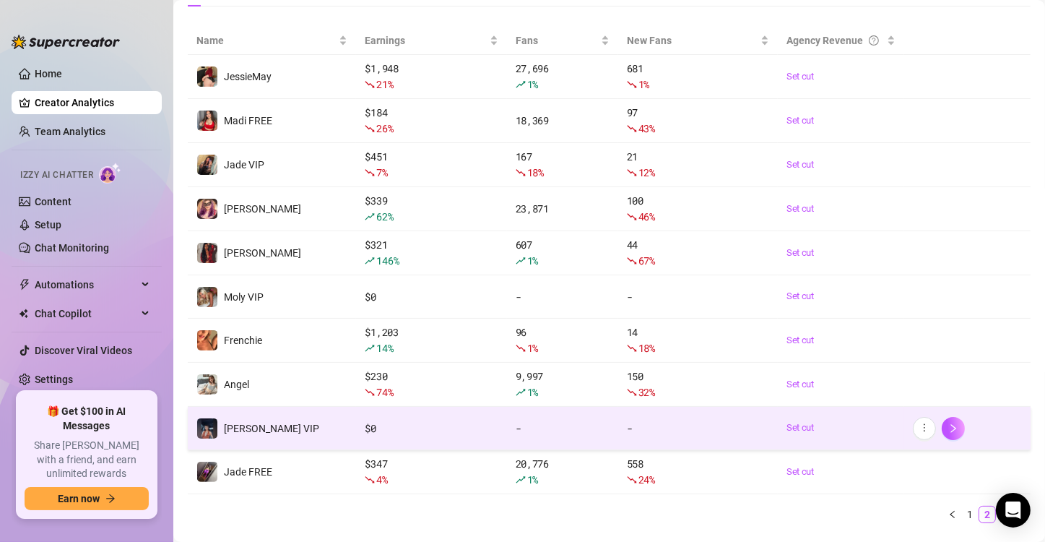
scroll to position [214, 0]
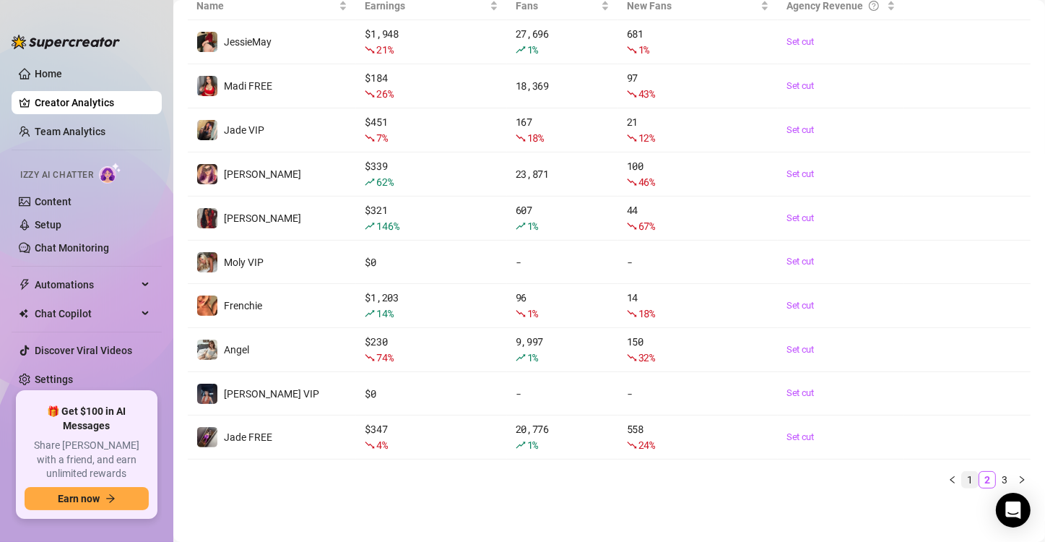
click at [962, 477] on link "1" at bounding box center [970, 480] width 16 height 16
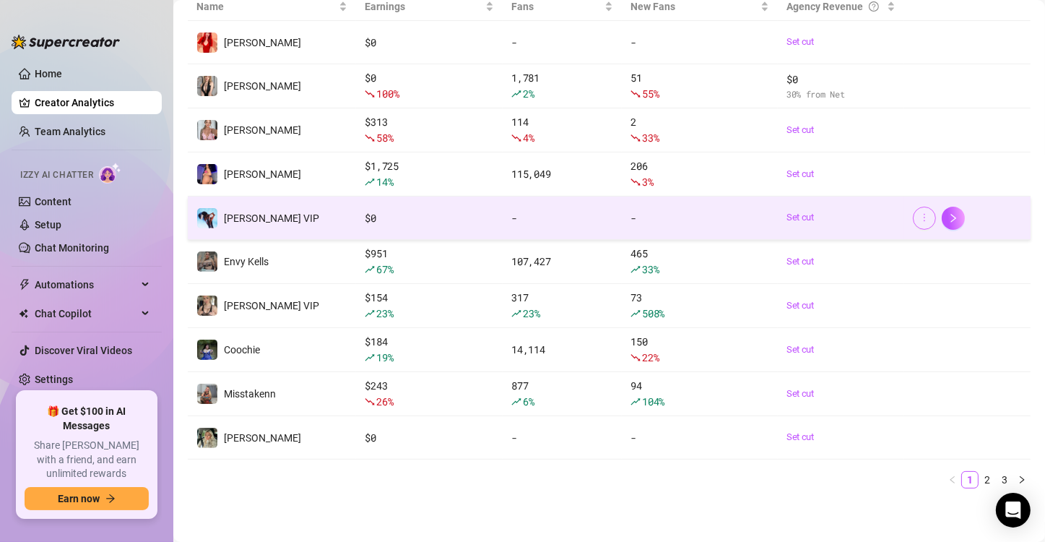
click at [919, 220] on icon "more" at bounding box center [924, 217] width 10 height 10
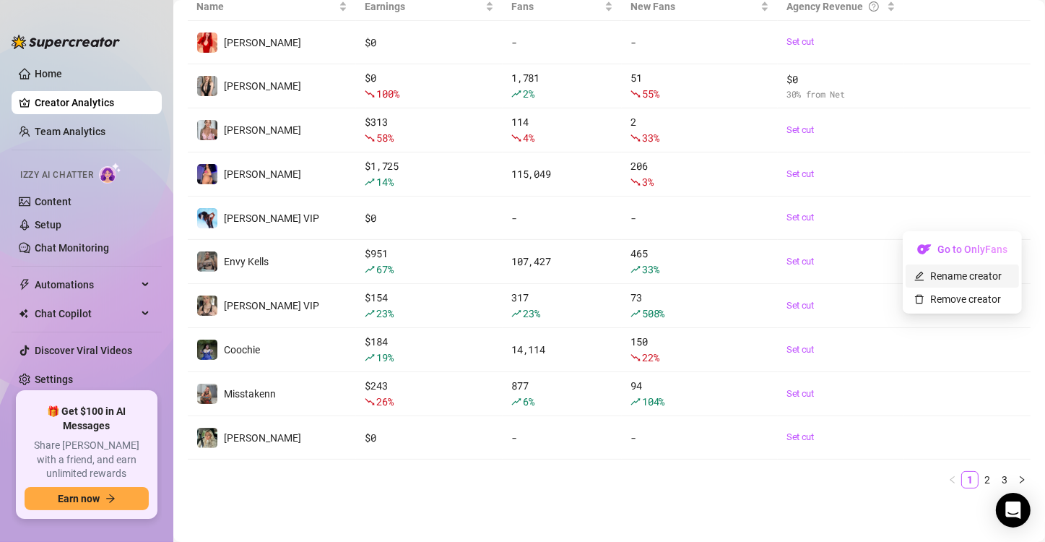
click at [924, 274] on link "Rename creator" at bounding box center [957, 276] width 87 height 12
drag, startPoint x: 506, startPoint y: 482, endPoint x: 879, endPoint y: 468, distance: 373.7
click at [512, 482] on ul "1 2 3" at bounding box center [609, 479] width 843 height 17
click at [979, 480] on link "2" at bounding box center [987, 480] width 16 height 16
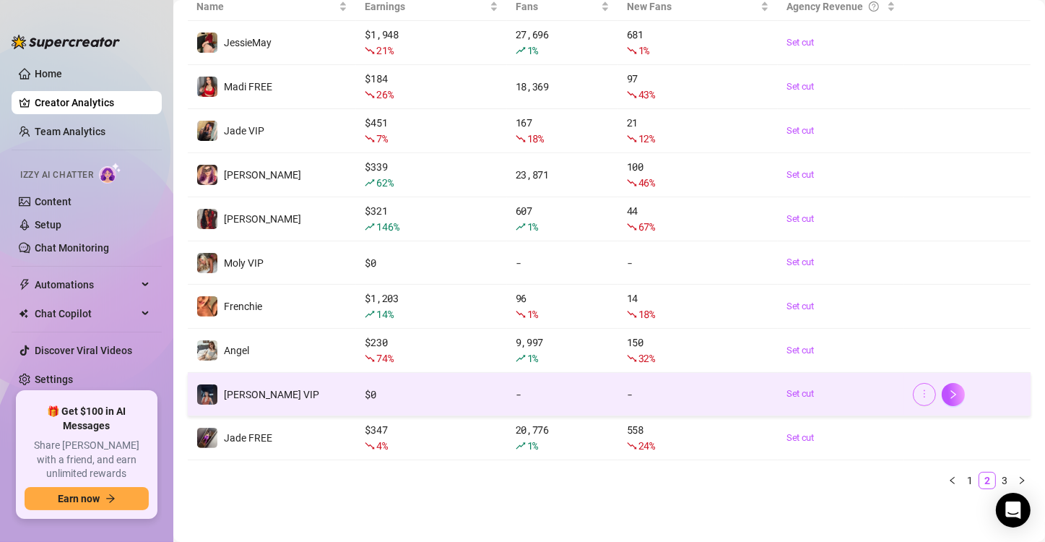
click at [919, 393] on icon "more" at bounding box center [924, 394] width 10 height 10
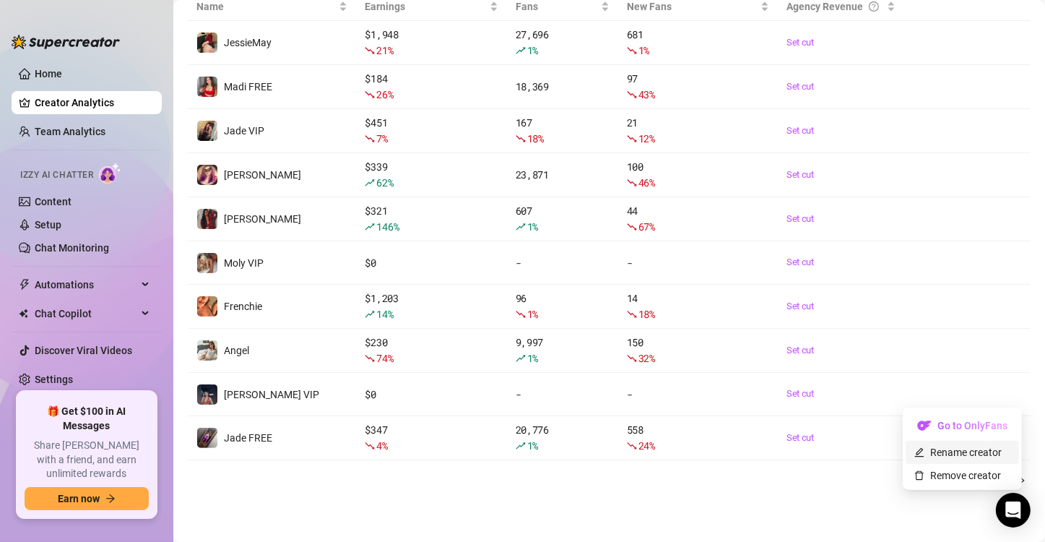
click at [924, 448] on link "Rename creator" at bounding box center [957, 452] width 87 height 12
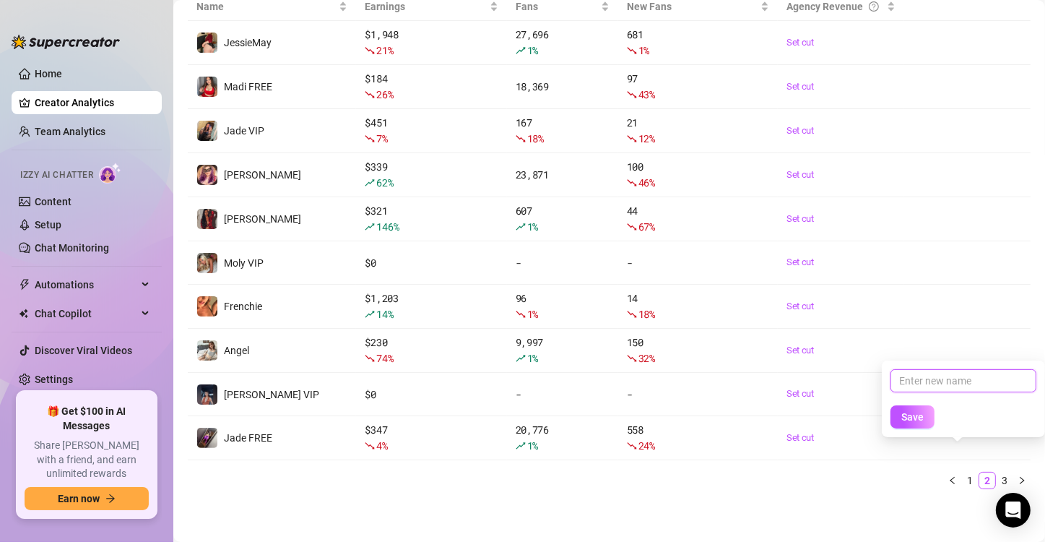
click at [937, 383] on input "text" at bounding box center [964, 380] width 146 height 23
type input "[PERSON_NAME] Free"
click at [906, 420] on span "Save" at bounding box center [912, 417] width 22 height 12
click at [63, 105] on link "Creator Analytics" at bounding box center [93, 102] width 116 height 23
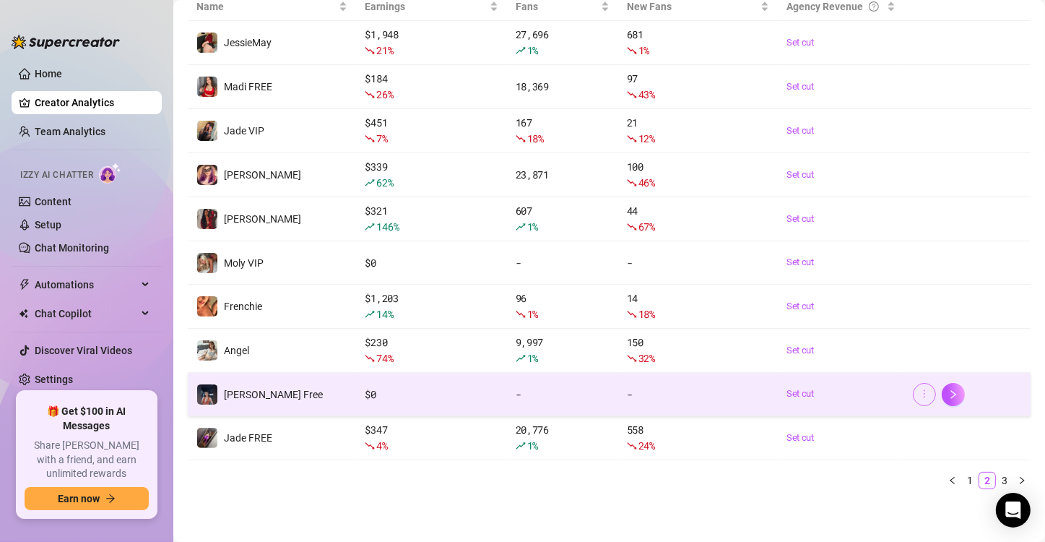
click at [913, 399] on button "button" at bounding box center [924, 394] width 23 height 23
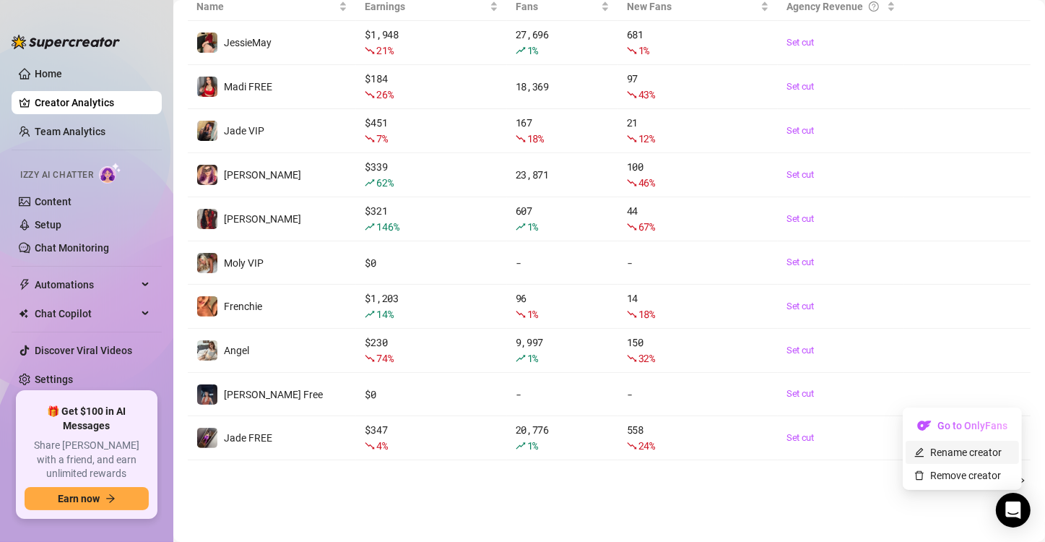
click at [917, 448] on link "Rename creator" at bounding box center [957, 452] width 87 height 12
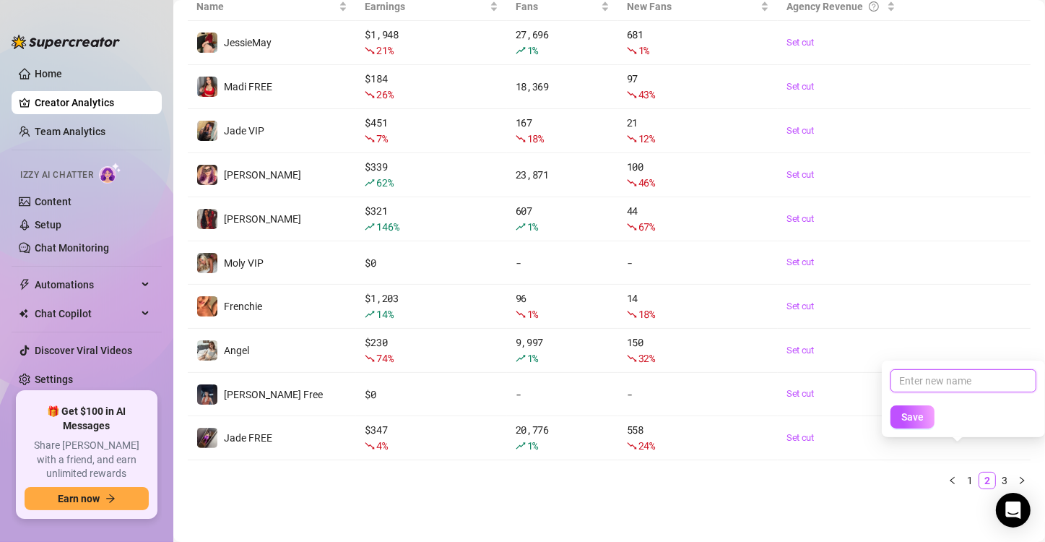
click at [913, 386] on input "text" at bounding box center [964, 380] width 146 height 23
type input "[PERSON_NAME] VIP"
click at [922, 423] on button "Save" at bounding box center [913, 416] width 44 height 23
click at [962, 477] on link "1" at bounding box center [970, 480] width 16 height 16
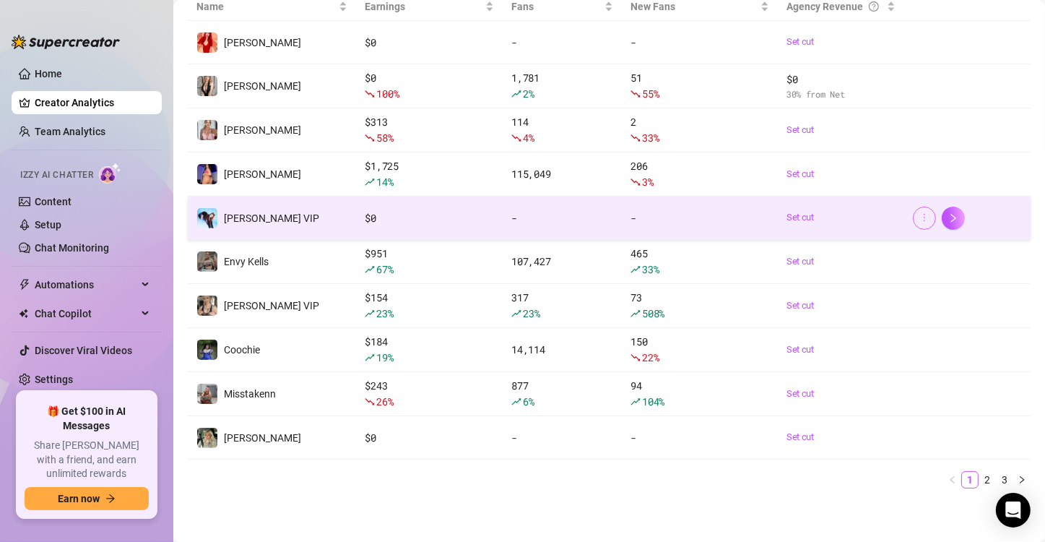
click at [919, 214] on button "button" at bounding box center [924, 218] width 23 height 23
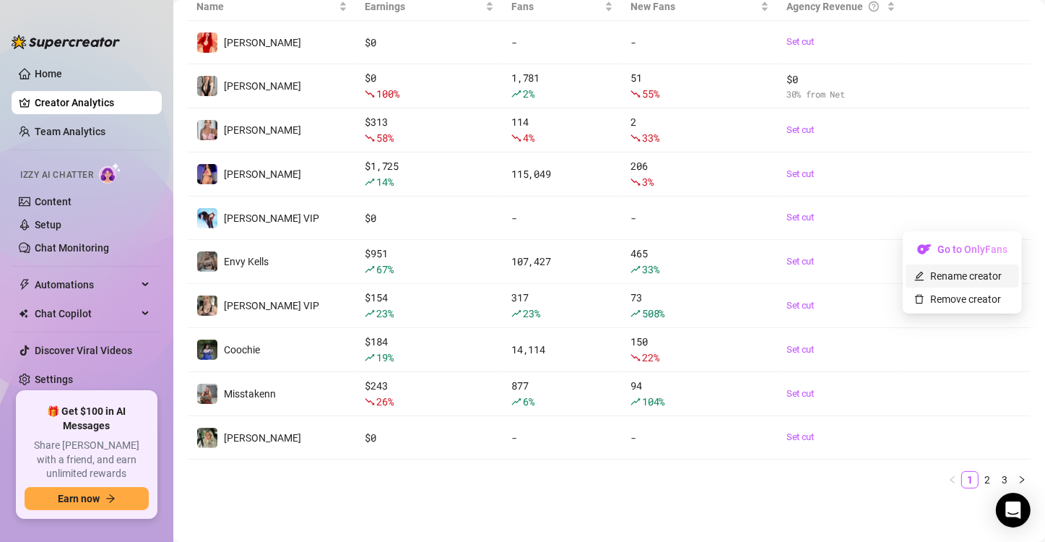
click at [933, 277] on link "Rename creator" at bounding box center [957, 276] width 87 height 12
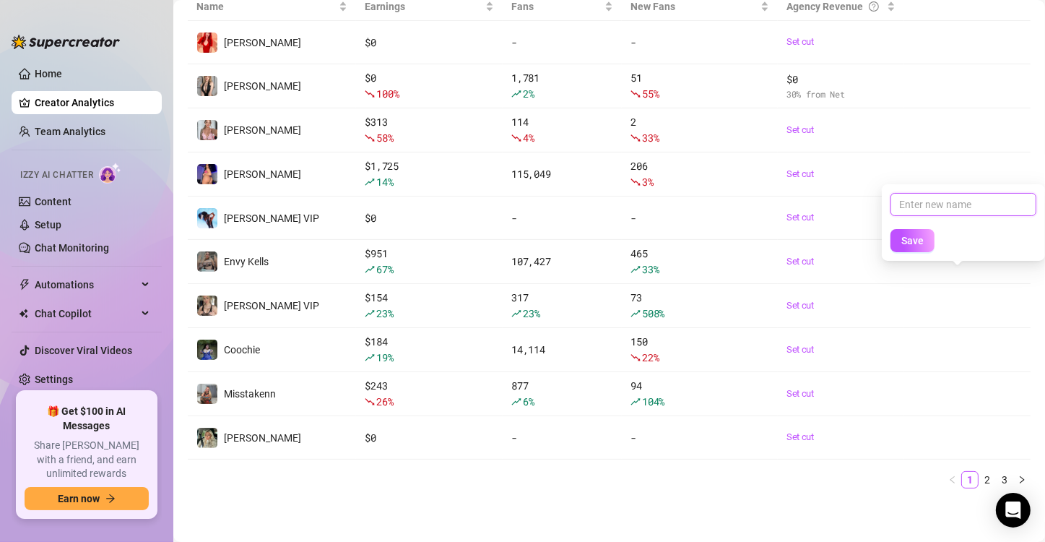
click at [919, 205] on input "text" at bounding box center [964, 204] width 146 height 23
type input "[PERSON_NAME] Free"
click at [905, 240] on span "Save" at bounding box center [912, 241] width 22 height 12
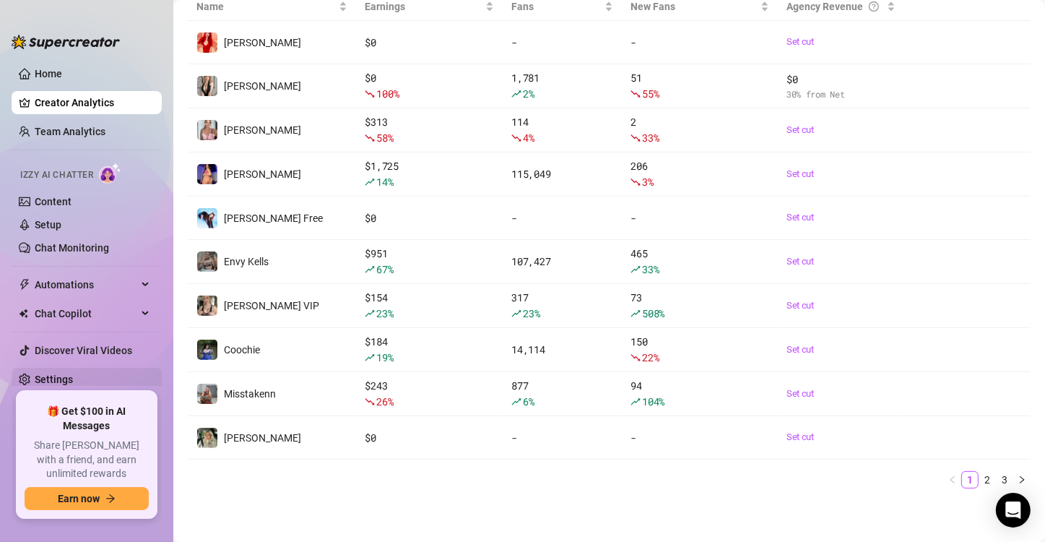
click at [65, 378] on link "Settings" at bounding box center [54, 379] width 38 height 12
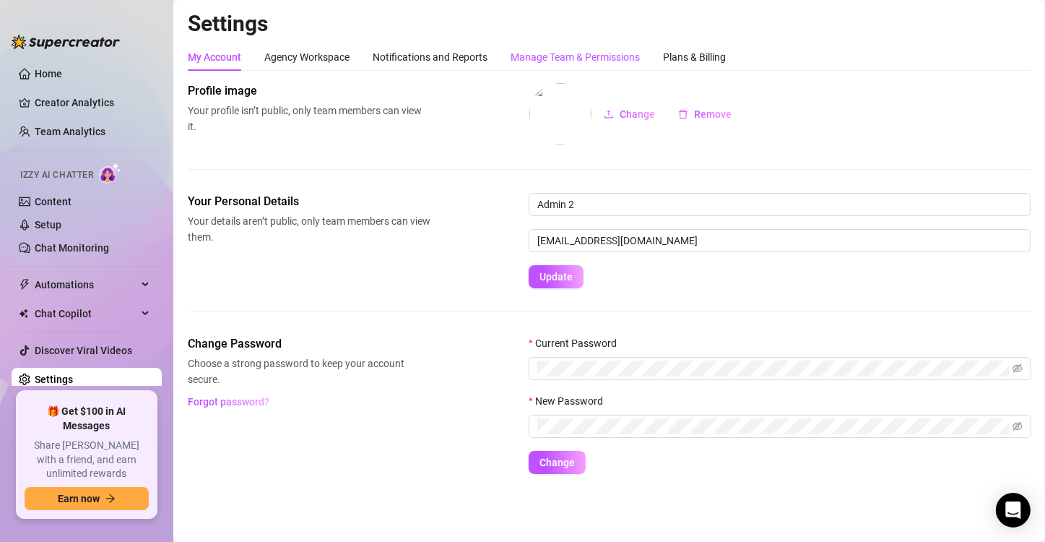
click at [554, 52] on div "Manage Team & Permissions" at bounding box center [575, 57] width 129 height 16
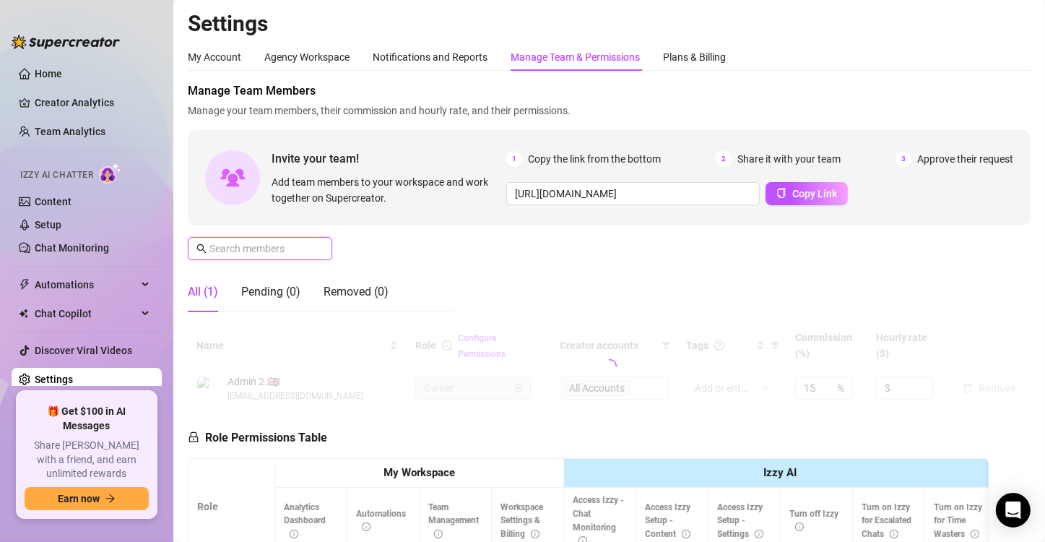
click at [261, 251] on input "text" at bounding box center [260, 249] width 103 height 16
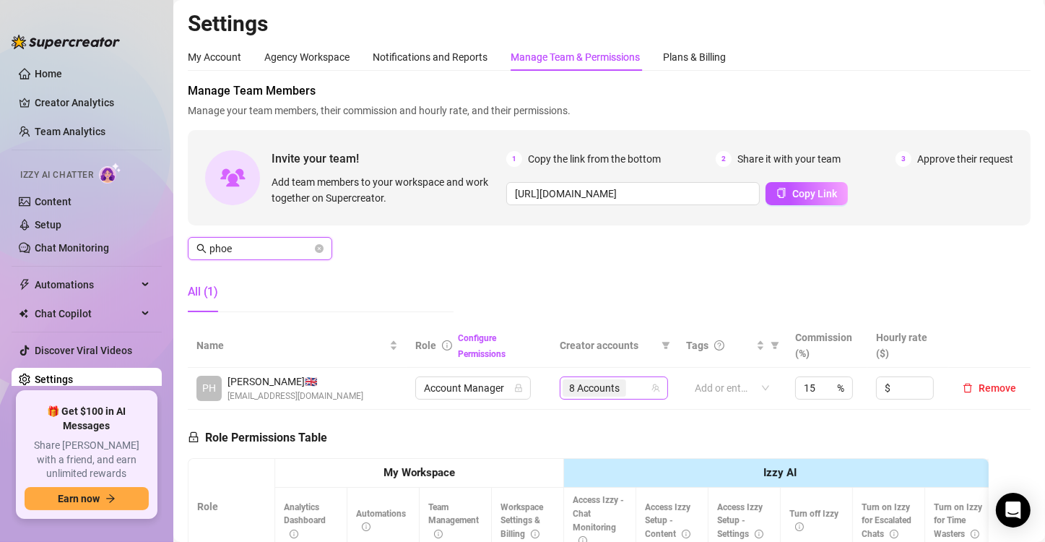
click at [633, 384] on div "8 Accounts" at bounding box center [606, 388] width 87 height 20
type input "phoe"
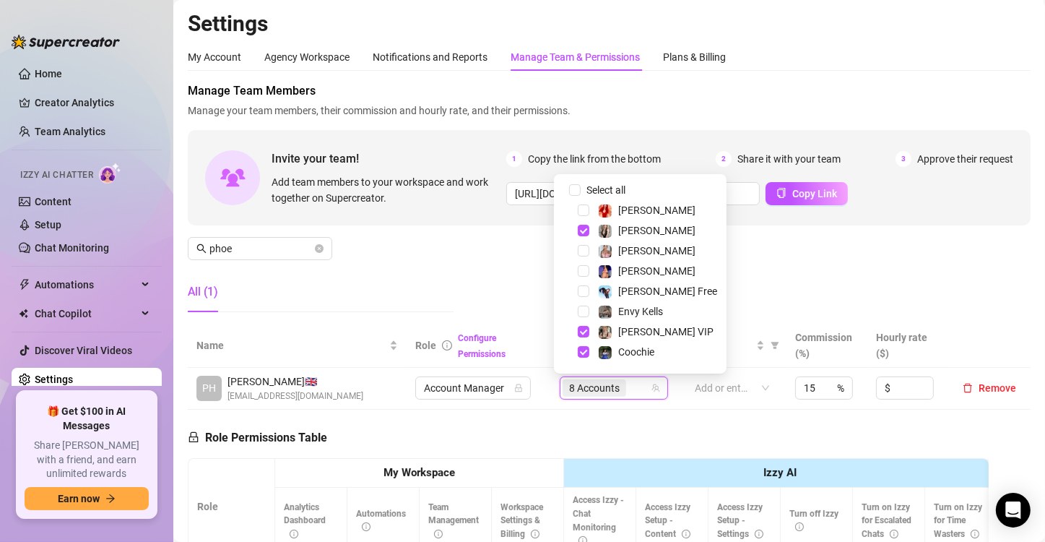
click at [427, 278] on div "All (1)" at bounding box center [321, 292] width 266 height 40
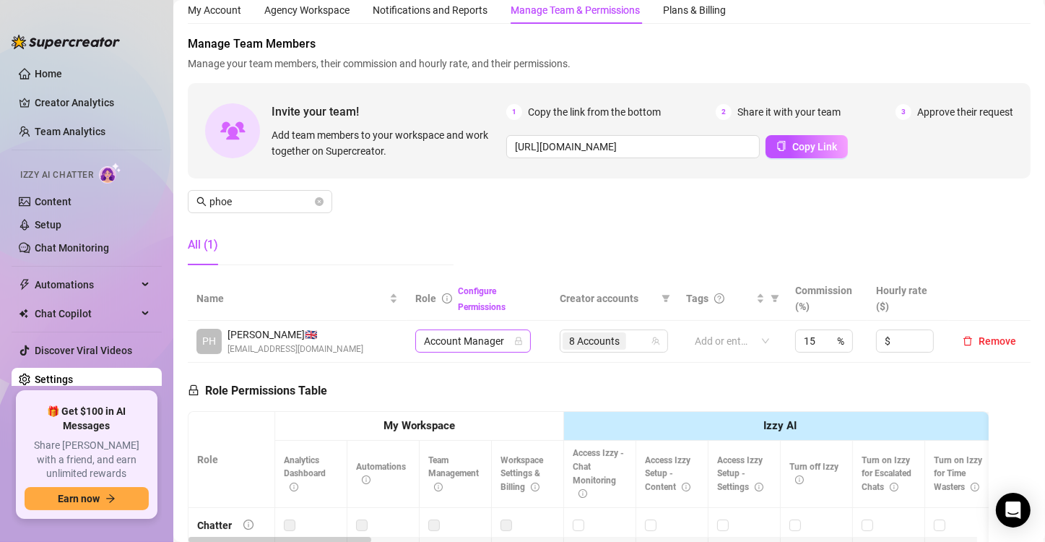
scroll to position [72, 0]
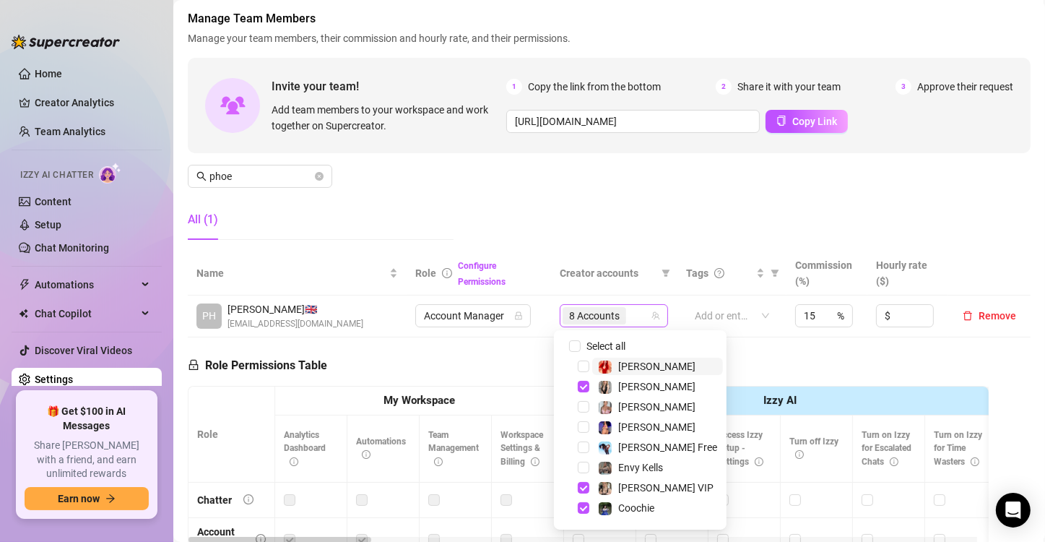
click at [631, 313] on div "8 Accounts" at bounding box center [606, 316] width 87 height 20
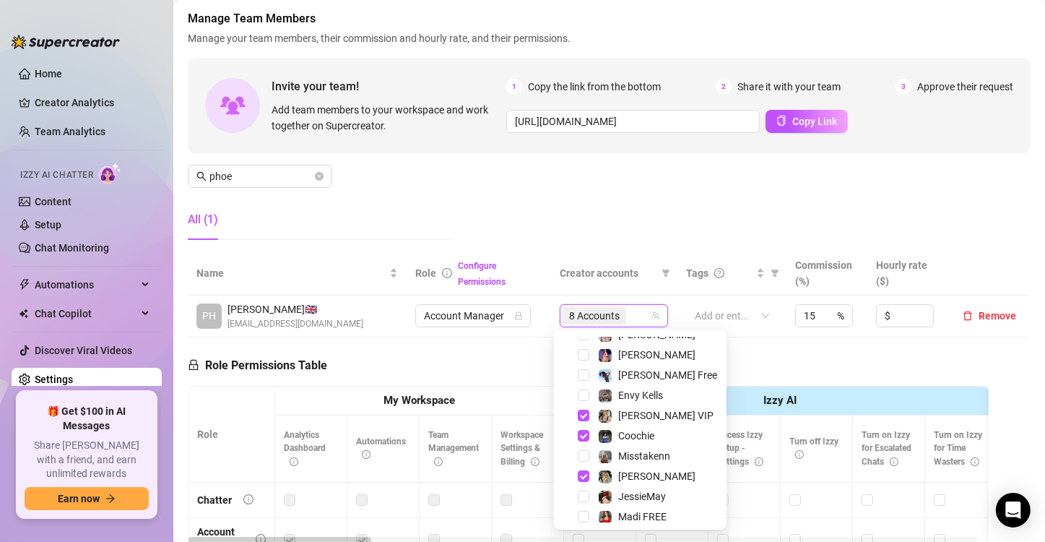
click at [629, 313] on input "search" at bounding box center [630, 315] width 3 height 17
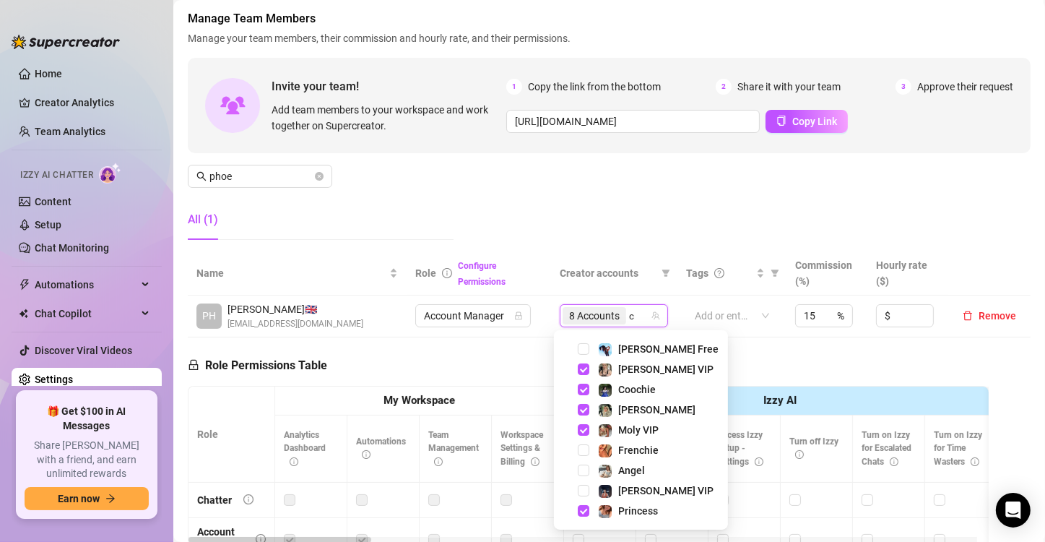
scroll to position [0, 0]
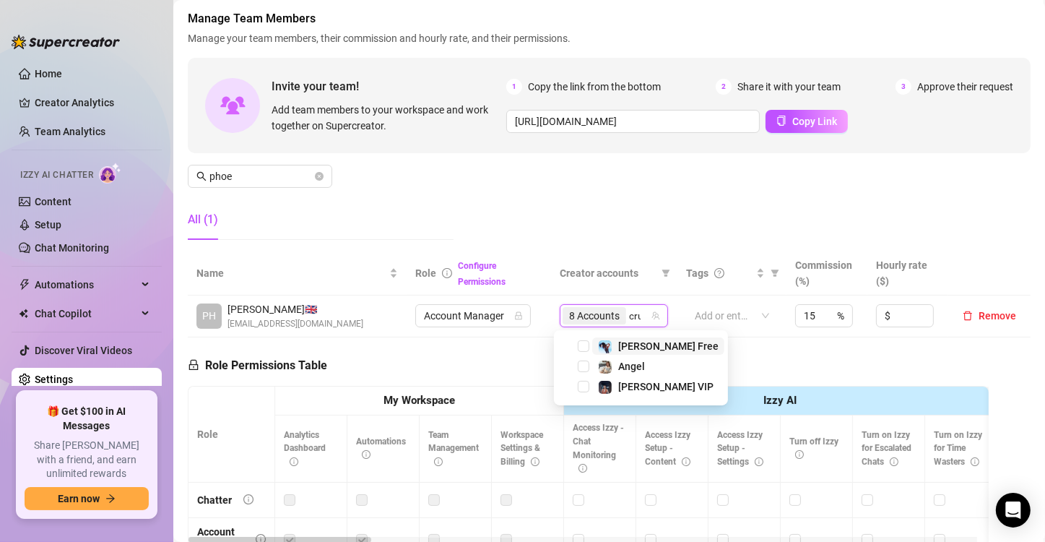
type input "[PERSON_NAME]"
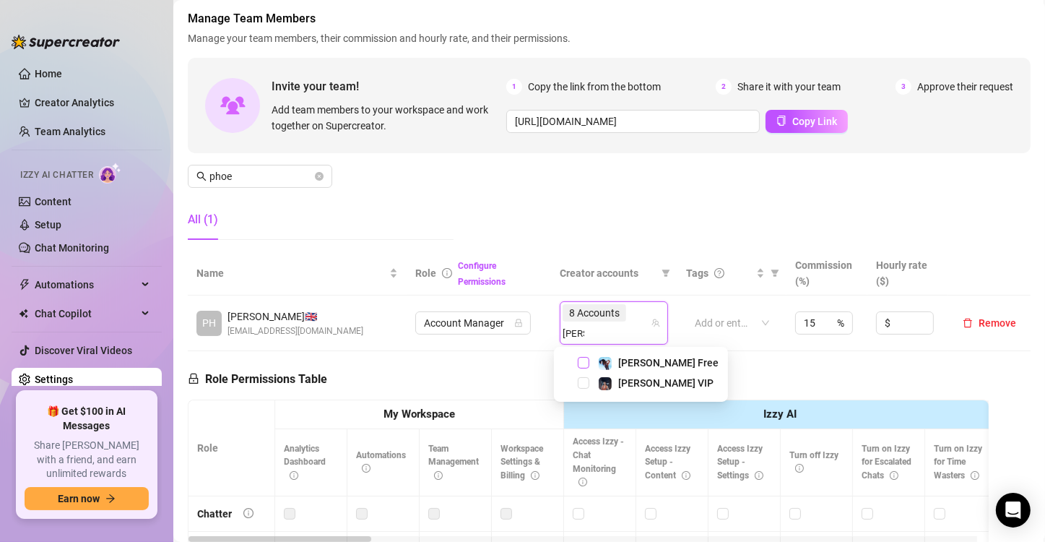
click at [585, 361] on span "Select tree node" at bounding box center [584, 363] width 12 height 12
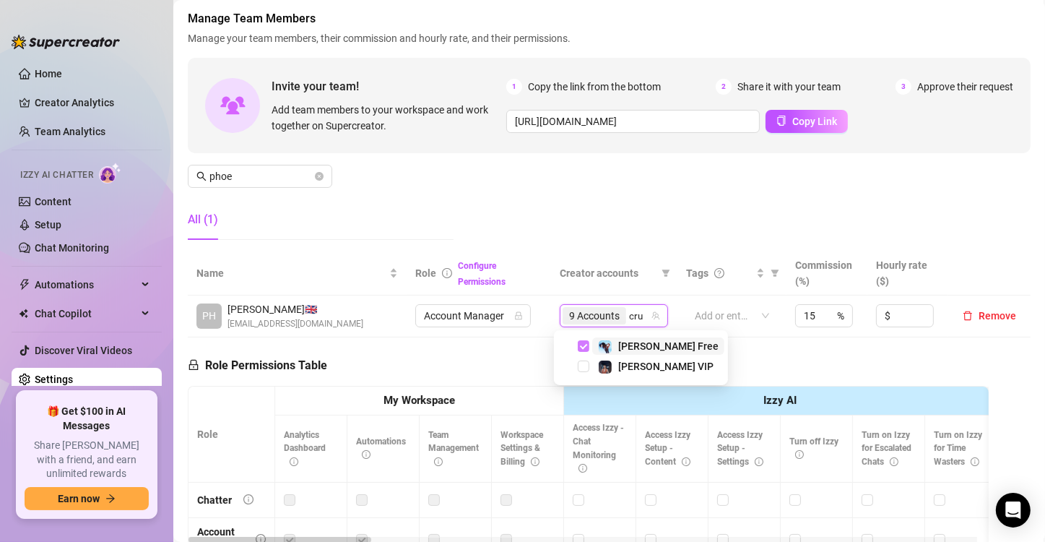
type input "[PERSON_NAME]"
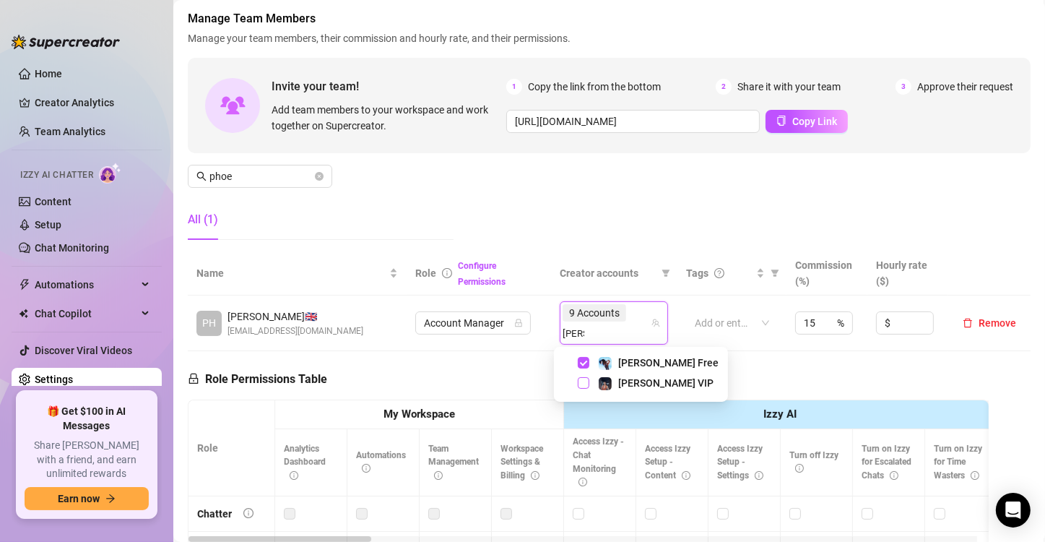
click at [583, 384] on span "Select tree node" at bounding box center [584, 383] width 12 height 12
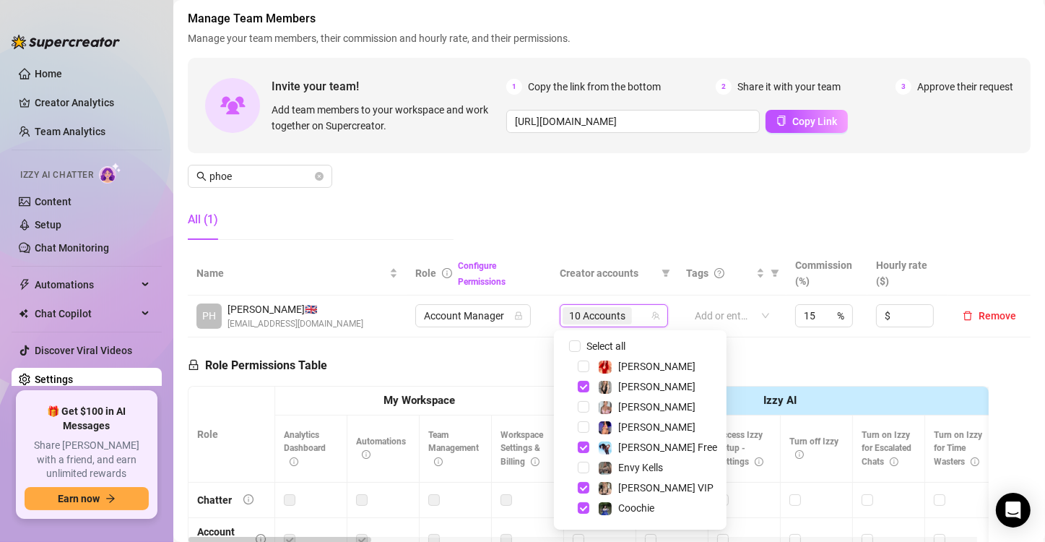
click at [453, 237] on div "All (1)" at bounding box center [321, 219] width 266 height 40
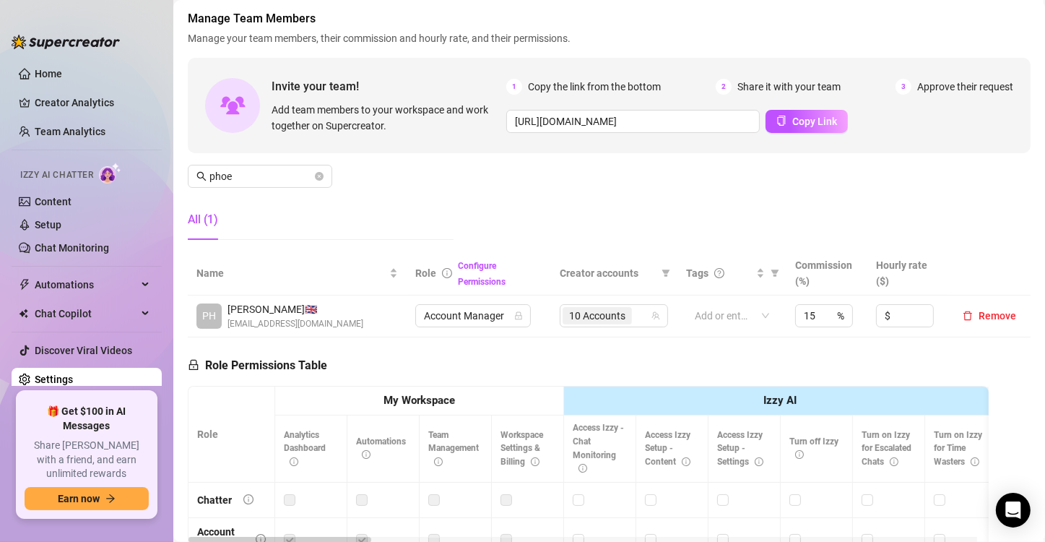
click at [412, 190] on div "Manage Team Members Manage your team members, their commission and hourly rate,…" at bounding box center [609, 130] width 843 height 241
click at [317, 176] on icon "close-circle" at bounding box center [319, 176] width 9 height 9
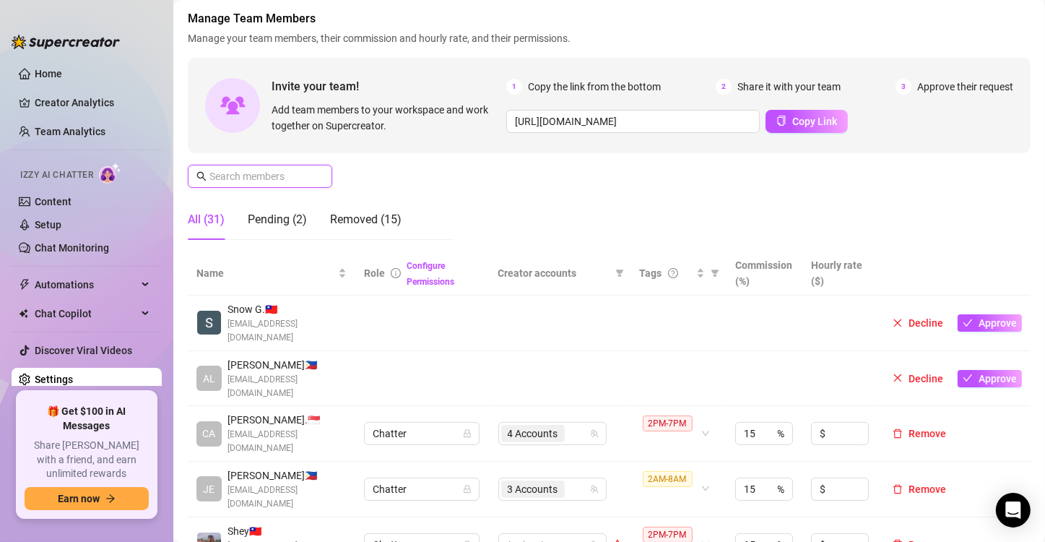
click at [268, 173] on input "text" at bounding box center [260, 176] width 103 height 16
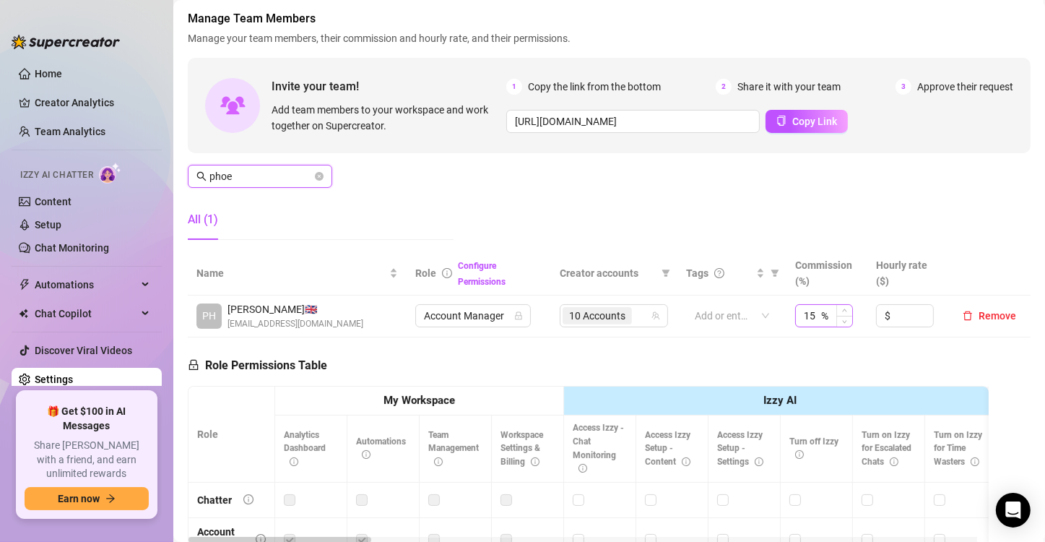
type input "phoe"
click at [819, 318] on div "15 %" at bounding box center [824, 315] width 58 height 23
drag, startPoint x: 808, startPoint y: 312, endPoint x: 779, endPoint y: 311, distance: 28.9
click at [787, 311] on td "15 %" at bounding box center [827, 316] width 81 height 42
click at [836, 308] on span "Increase Value" at bounding box center [844, 311] width 16 height 13
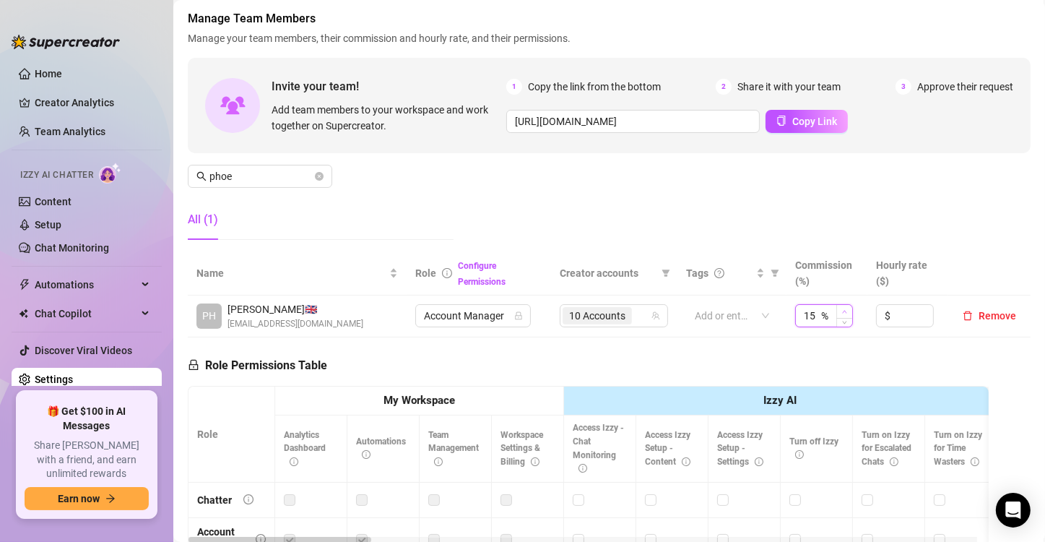
click at [836, 308] on span "Increase Value" at bounding box center [844, 311] width 16 height 13
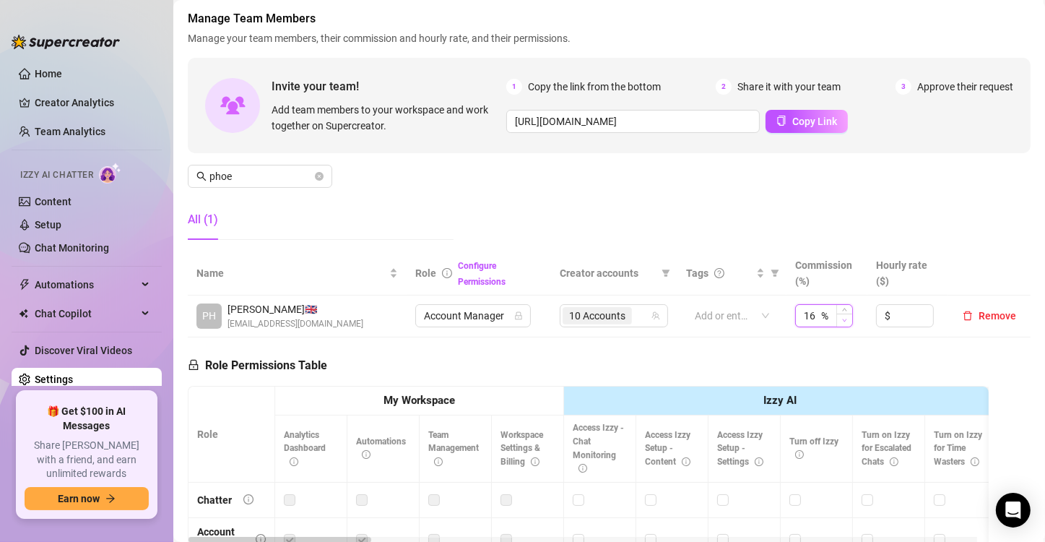
click at [842, 321] on icon "down" at bounding box center [844, 320] width 5 height 5
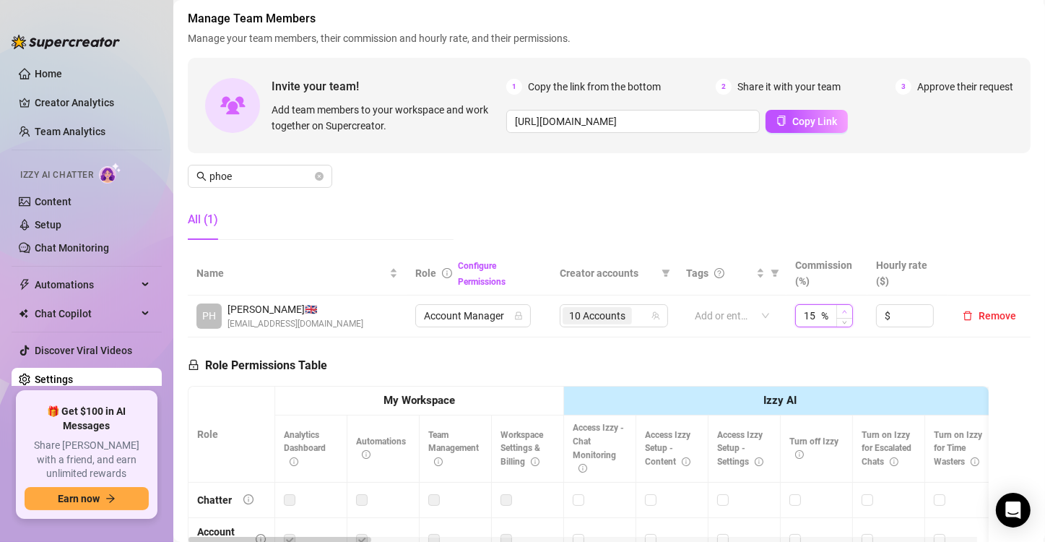
click at [836, 306] on span "Increase Value" at bounding box center [844, 311] width 16 height 13
click at [842, 321] on icon "down" at bounding box center [844, 320] width 5 height 5
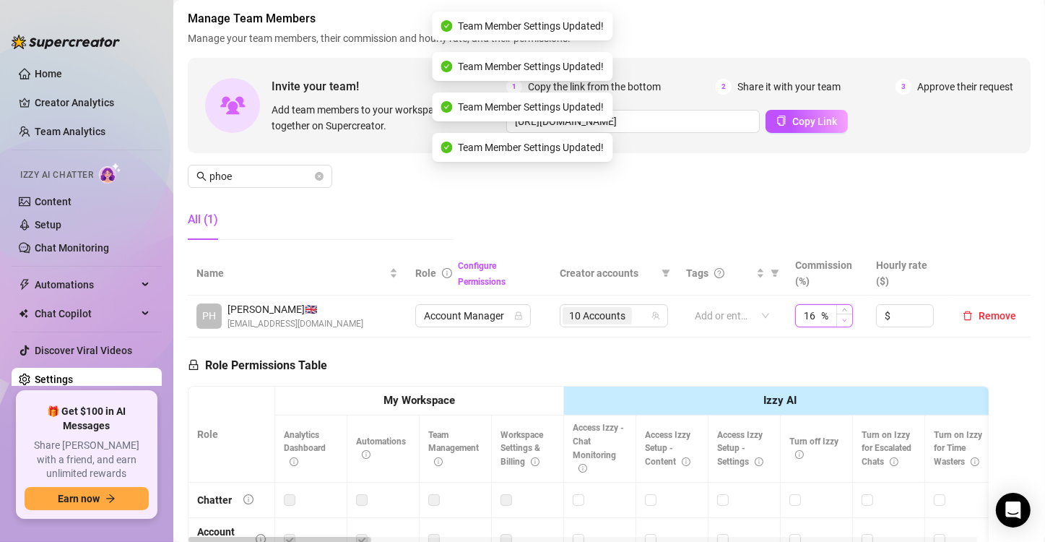
click at [842, 321] on icon "down" at bounding box center [844, 320] width 5 height 5
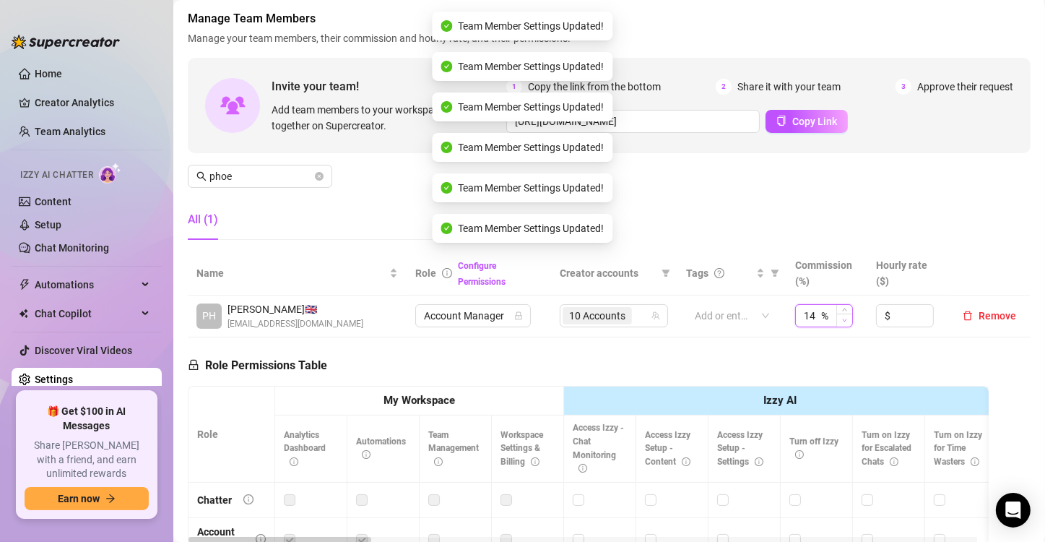
click at [842, 321] on icon "down" at bounding box center [844, 320] width 5 height 5
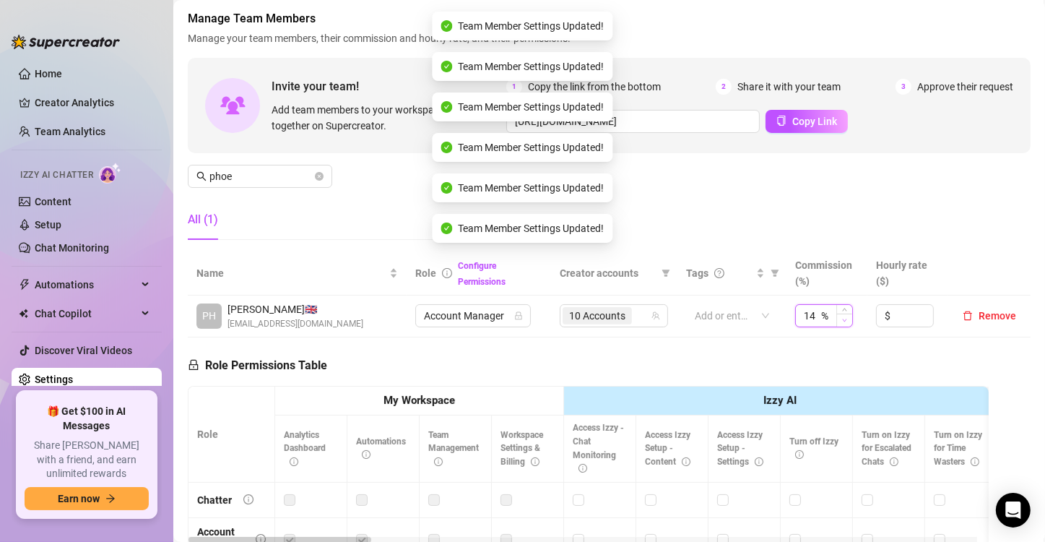
click at [842, 321] on icon "down" at bounding box center [844, 320] width 5 height 5
click at [809, 314] on input "13" at bounding box center [811, 316] width 14 height 22
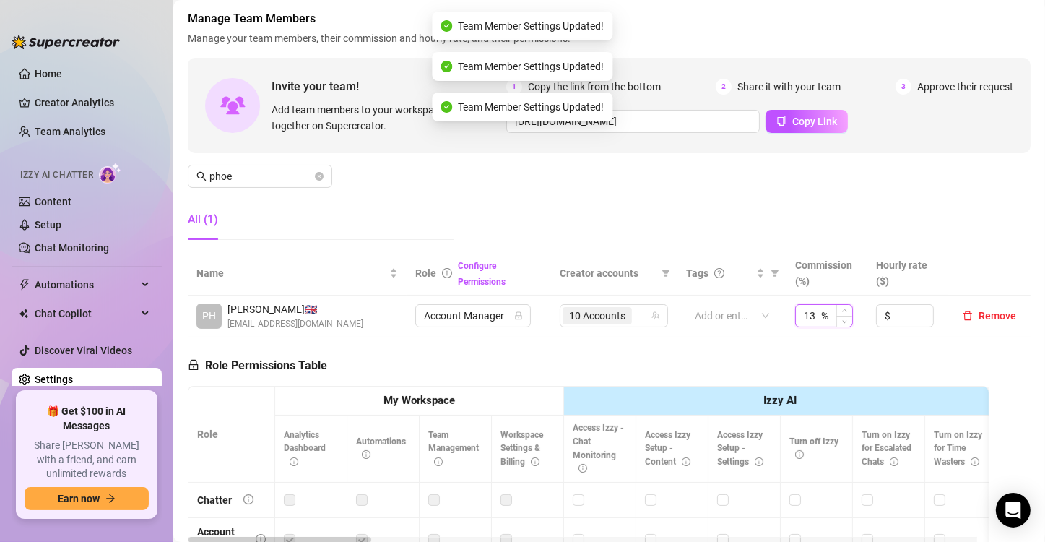
type input "1"
type input "15"
click at [818, 286] on th "Commission (%)" at bounding box center [827, 273] width 81 height 44
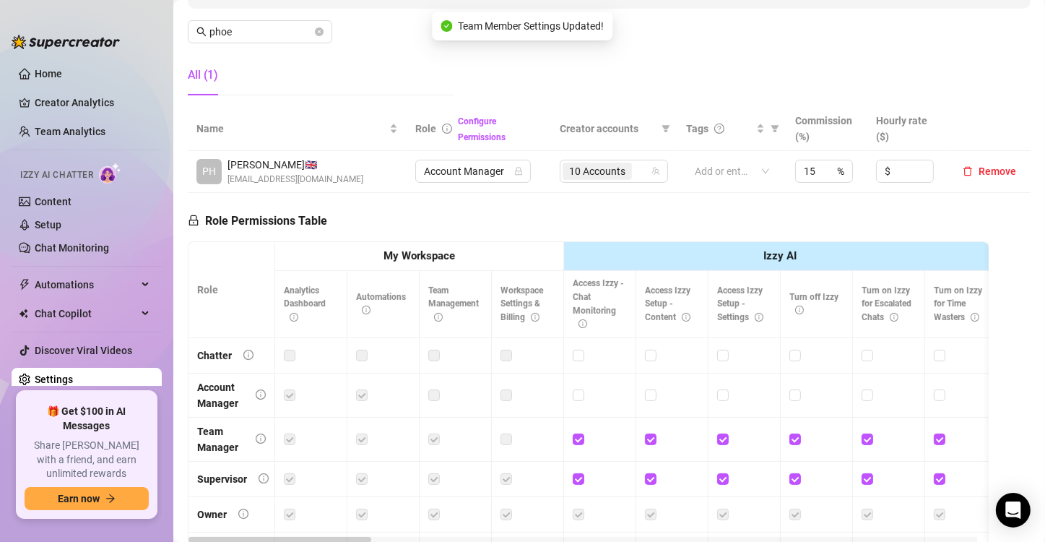
click at [503, 217] on div "Role Permissions Table Role My Workspace Izzy AI OnlyFans Side Menu OnlyFans Ch…" at bounding box center [588, 401] width 801 height 416
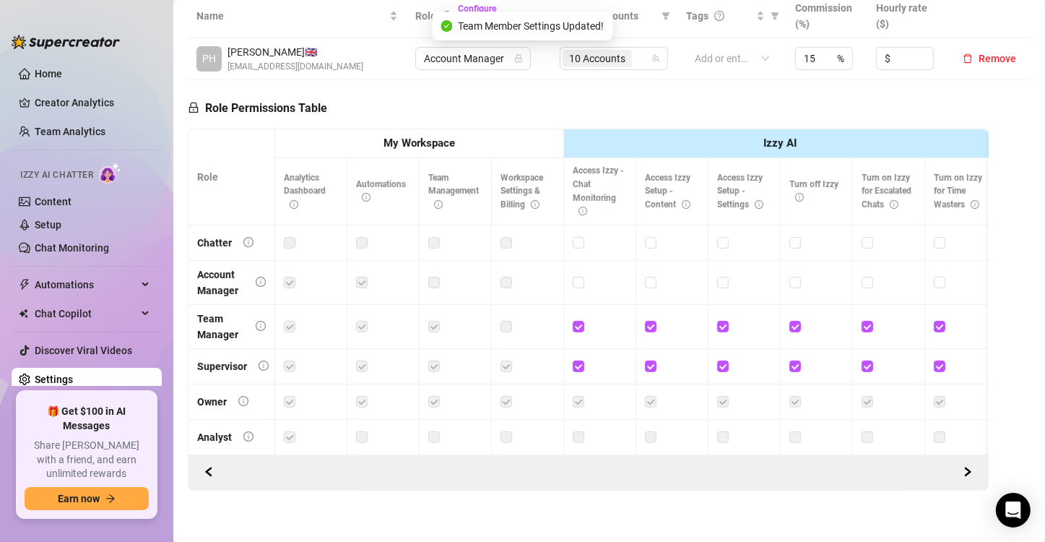
scroll to position [348, 0]
